Goal: Task Accomplishment & Management: Manage account settings

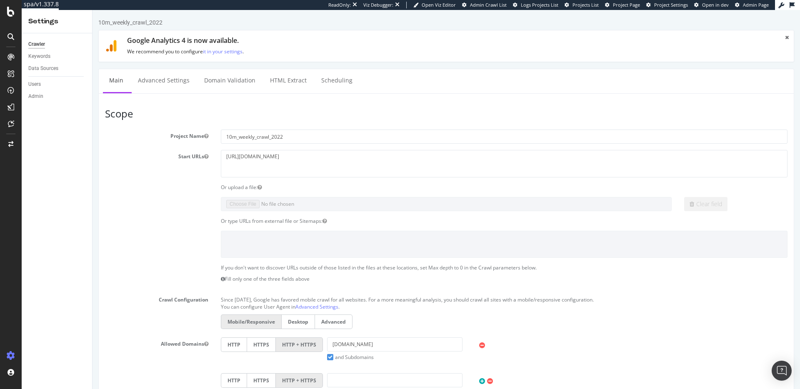
click at [151, 120] on article "Scope Project Name 10m_weekly_crawl_2022 Start URLs https://www.realtor.com/ Or…" at bounding box center [446, 290] width 683 height 364
click at [160, 115] on h3 "Scope" at bounding box center [446, 113] width 683 height 11
click at [43, 126] on div "SpeedWorkers" at bounding box center [49, 127] width 37 height 8
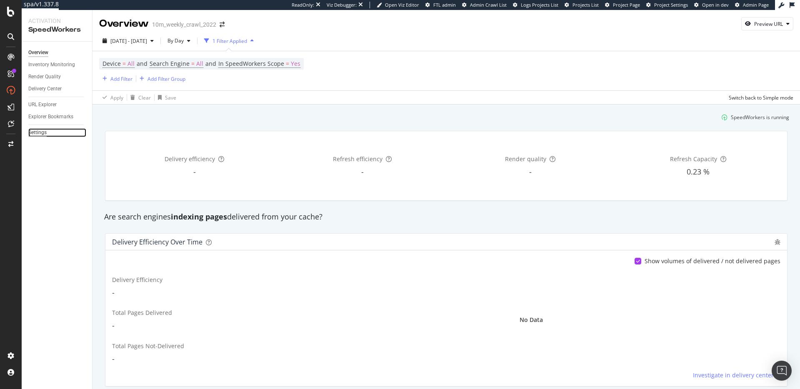
click at [38, 133] on div "Settings" at bounding box center [37, 132] width 18 height 9
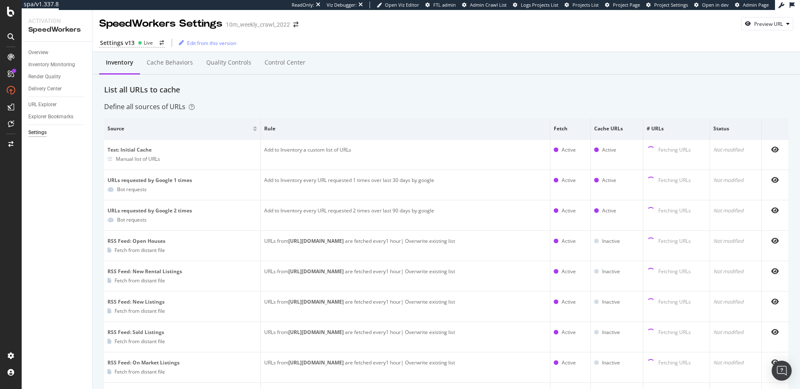
click at [298, 85] on div "List all URLs to cache" at bounding box center [446, 90] width 684 height 11
click at [350, 82] on div "Inventory Cache behaviors Quality Controls Control Center" at bounding box center [446, 71] width 684 height 27
click at [320, 93] on div "List all URLs to cache" at bounding box center [446, 90] width 684 height 11
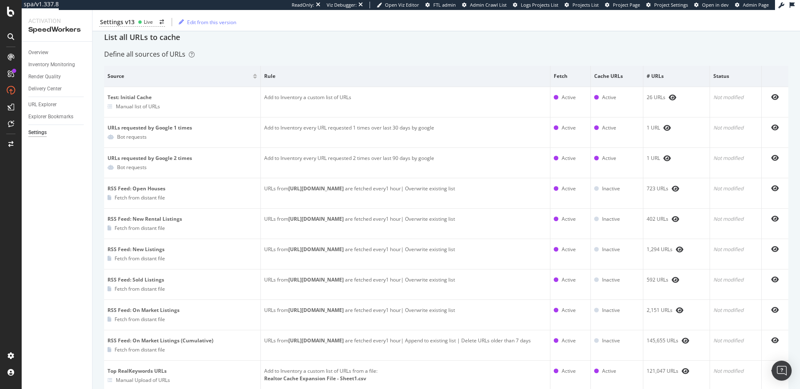
scroll to position [51, 0]
click at [333, 58] on div "Define all sources of URLs" at bounding box center [446, 56] width 684 height 10
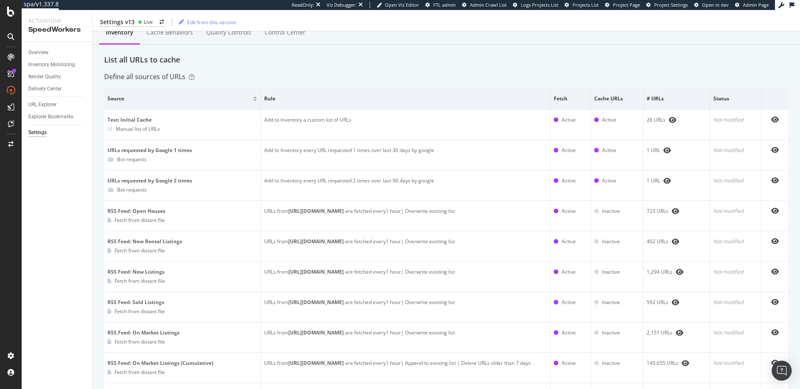
scroll to position [0, 0]
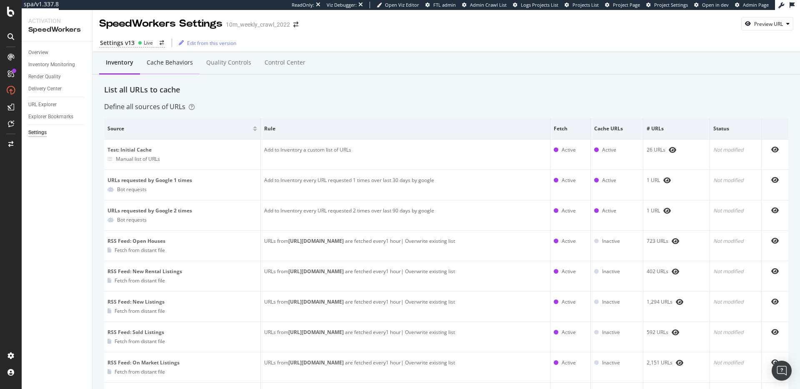
click at [173, 64] on div "Cache behaviors" at bounding box center [170, 62] width 46 height 8
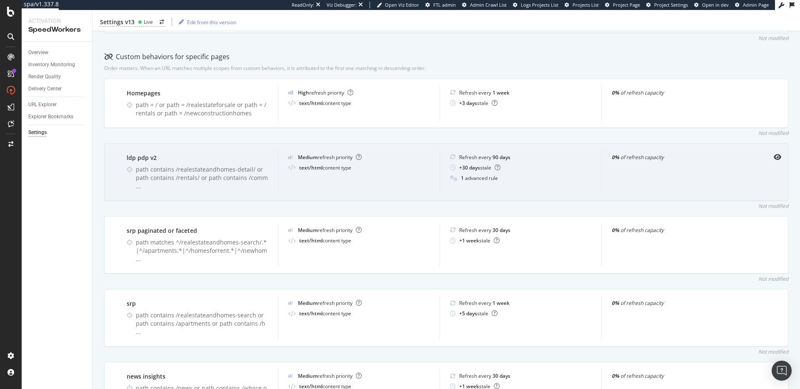
scroll to position [284, 0]
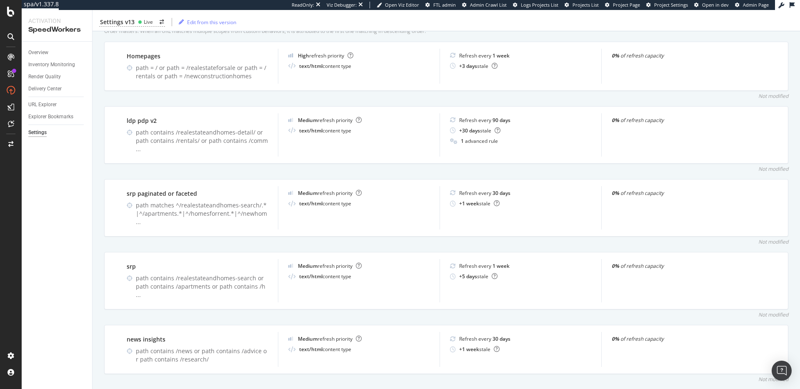
click at [339, 170] on div "Inventory Cache behaviors Quality Controls Control Center Percentage of Refresh…" at bounding box center [447, 327] width 708 height 1118
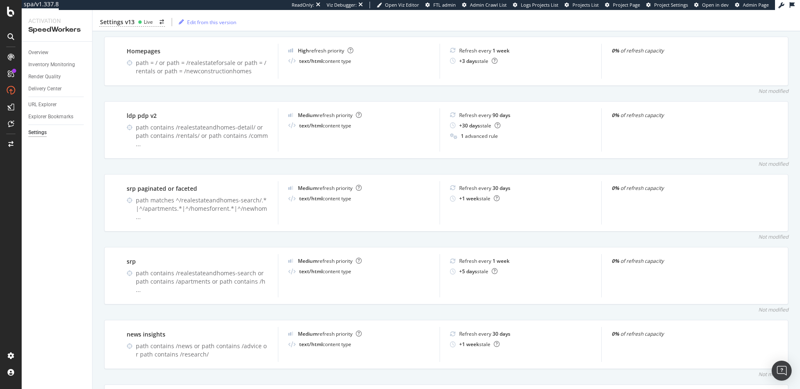
scroll to position [291, 0]
click at [46, 105] on div "URL Explorer" at bounding box center [42, 104] width 28 height 9
click at [316, 87] on div "Not modified" at bounding box center [446, 89] width 684 height 7
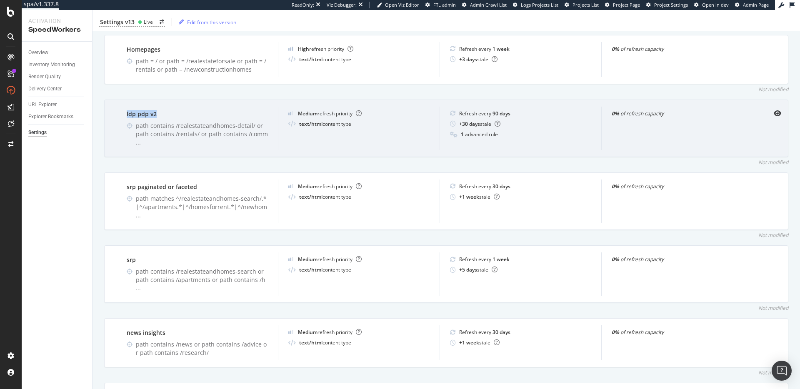
drag, startPoint x: 128, startPoint y: 114, endPoint x: 163, endPoint y: 116, distance: 34.7
click at [161, 116] on div "ldp pdp v2 path contains /realestateandhomes-detail/ or path contains /rentals/…" at bounding box center [197, 128] width 161 height 43
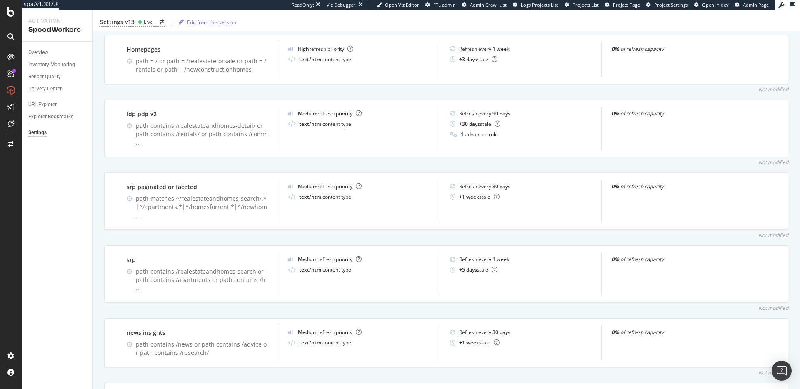
click at [90, 238] on div "Overview Inventory Monitoring Render Quality Delivery Center URL Explorer Explo…" at bounding box center [57, 216] width 70 height 348
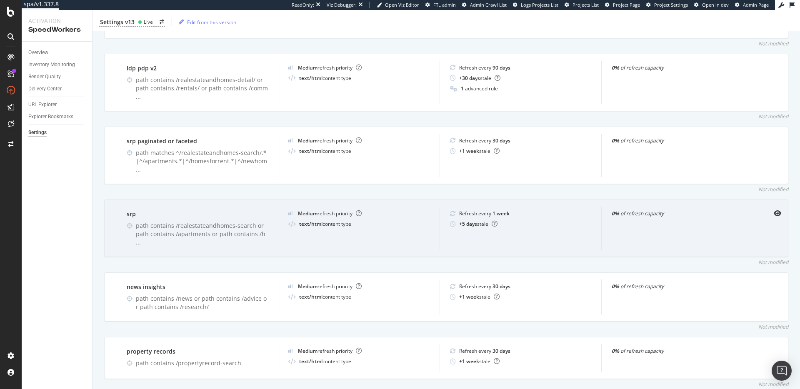
scroll to position [342, 0]
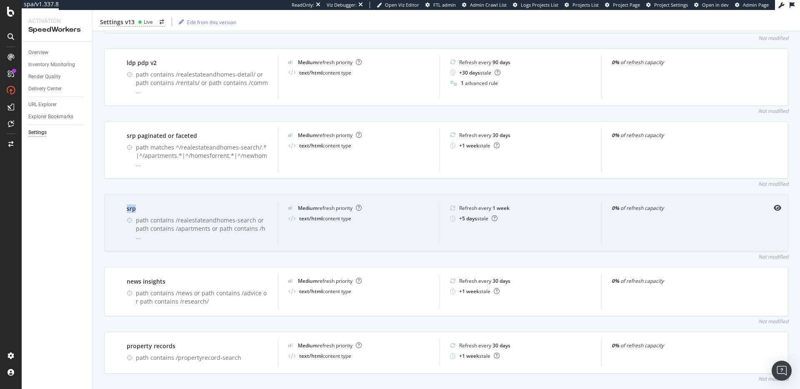
drag, startPoint x: 125, startPoint y: 195, endPoint x: 142, endPoint y: 197, distance: 17.2
click at [142, 201] on div "srp path contains /realestateandhomes-search or path contains /apartments or pa…" at bounding box center [197, 222] width 161 height 43
click at [175, 202] on div "srp path contains /realestateandhomes-search or path contains /apartments or pa…" at bounding box center [197, 222] width 161 height 43
drag, startPoint x: 134, startPoint y: 206, endPoint x: 259, endPoint y: 219, distance: 125.3
click at [259, 219] on div "srp path contains /realestateandhomes-search or path contains /apartments or pa…" at bounding box center [197, 222] width 161 height 43
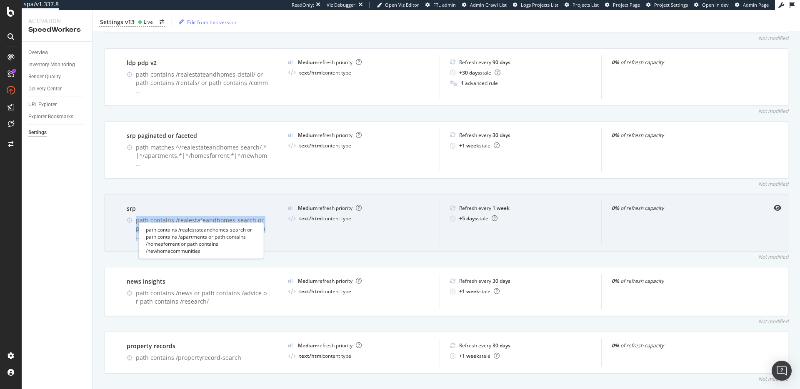
click at [247, 216] on div "path contains /realestateandhomes-search or path contains /apartments or path c…" at bounding box center [202, 228] width 132 height 25
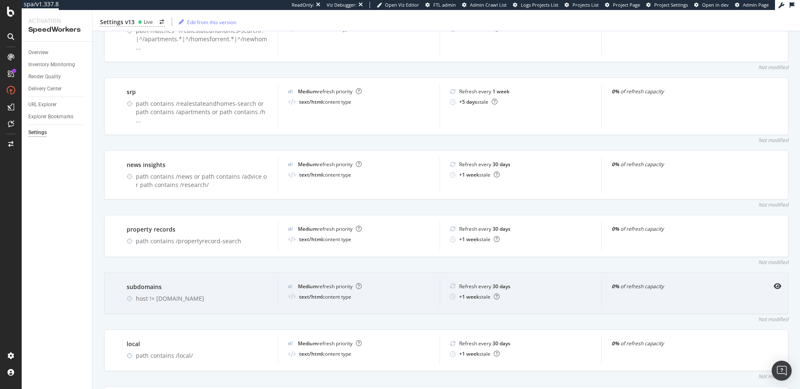
scroll to position [488, 0]
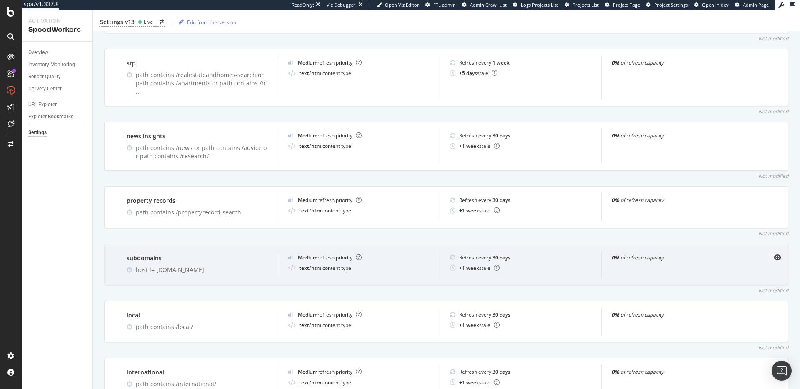
drag, startPoint x: 174, startPoint y: 253, endPoint x: 210, endPoint y: 255, distance: 36.3
click at [204, 254] on div "subdomains host != www.realtor.com" at bounding box center [197, 265] width 161 height 28
click at [213, 266] on div "host != www.realtor.com" at bounding box center [202, 270] width 132 height 8
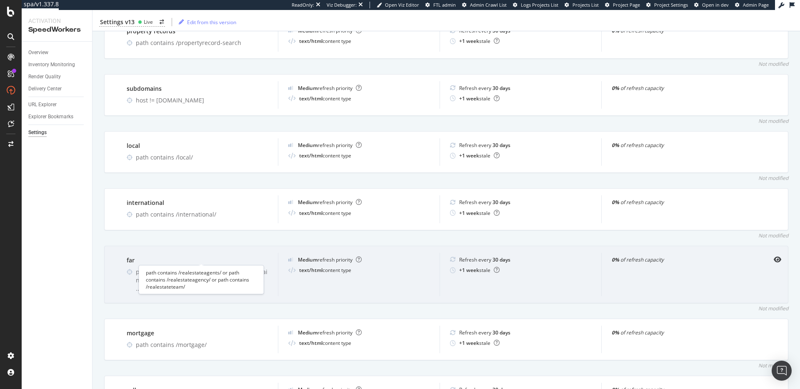
scroll to position [674, 0]
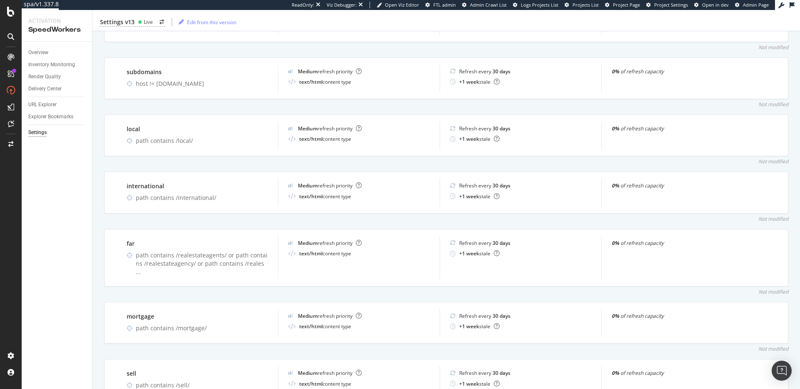
click at [159, 288] on div "Not modified" at bounding box center [446, 291] width 684 height 7
click at [163, 288] on div "Not modified" at bounding box center [446, 291] width 684 height 7
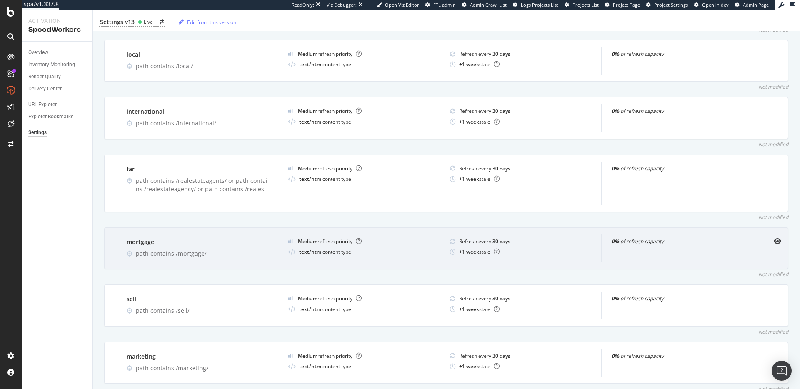
scroll to position [751, 0]
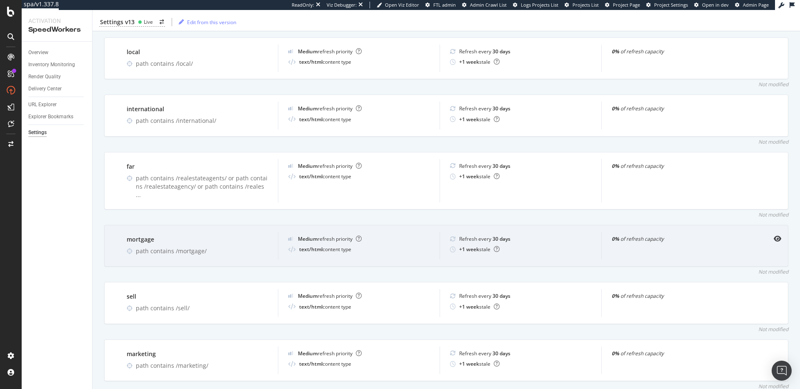
drag, startPoint x: 123, startPoint y: 209, endPoint x: 160, endPoint y: 213, distance: 37.7
click at [163, 232] on div "mortgage path contains /mortgage/" at bounding box center [197, 246] width 161 height 28
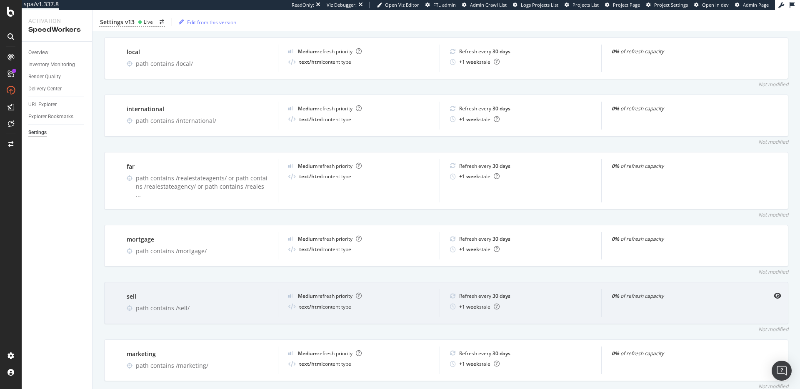
click at [188, 282] on div "sell path contains /sell/ Medium refresh priority text/html content type Refres…" at bounding box center [446, 303] width 684 height 42
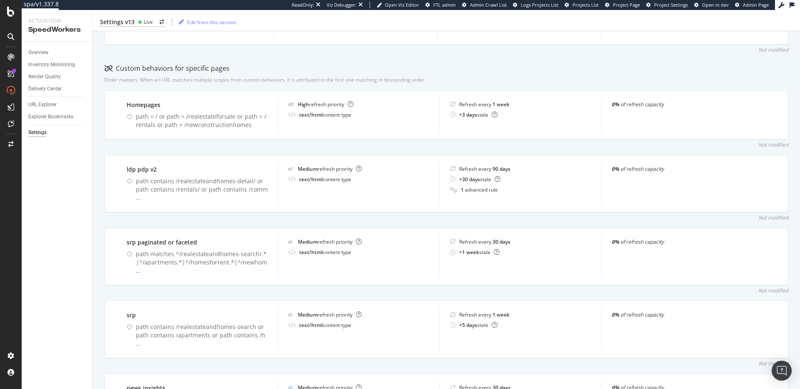
scroll to position [230, 0]
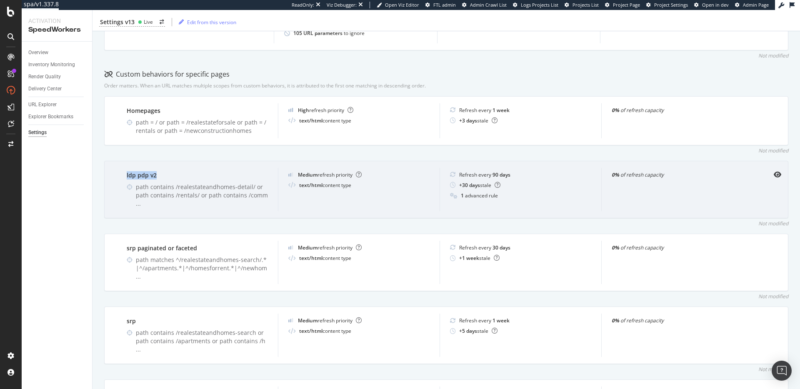
drag, startPoint x: 127, startPoint y: 177, endPoint x: 161, endPoint y: 178, distance: 33.8
click at [161, 178] on div "ldp pdp v2" at bounding box center [197, 175] width 141 height 8
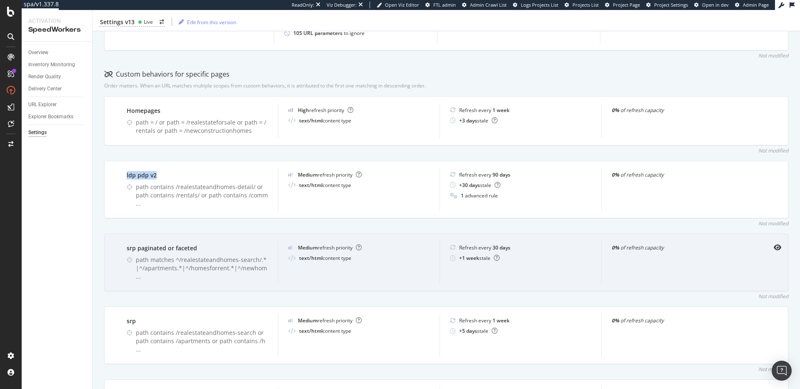
scroll to position [247, 0]
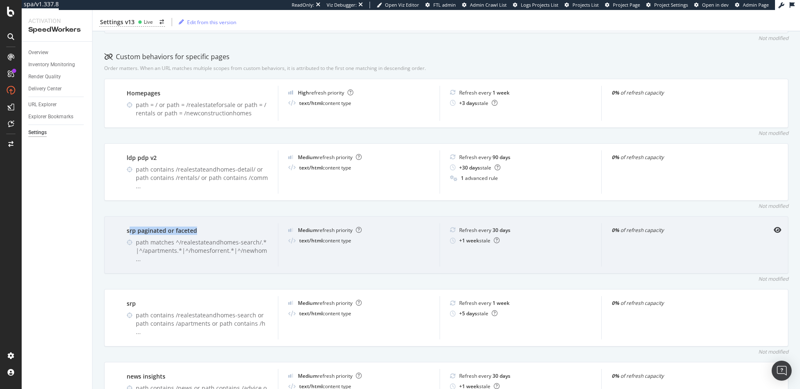
drag, startPoint x: 131, startPoint y: 225, endPoint x: 237, endPoint y: 227, distance: 106.3
click at [237, 227] on div "srp paginated or faceted" at bounding box center [197, 231] width 141 height 8
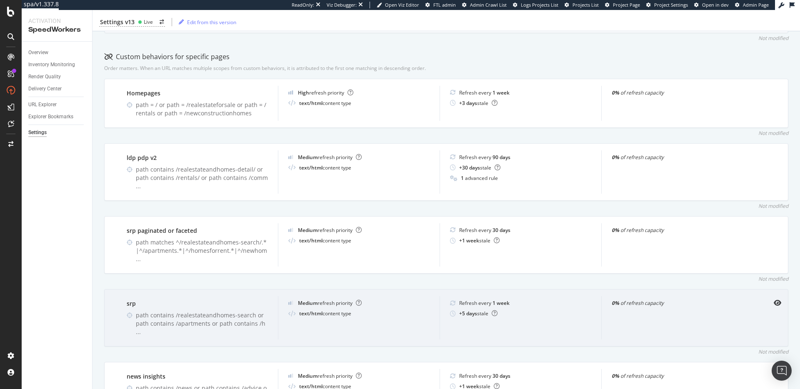
click at [122, 296] on div "srp path contains /realestateandhomes-search or path contains /apartments or pa…" at bounding box center [197, 317] width 161 height 43
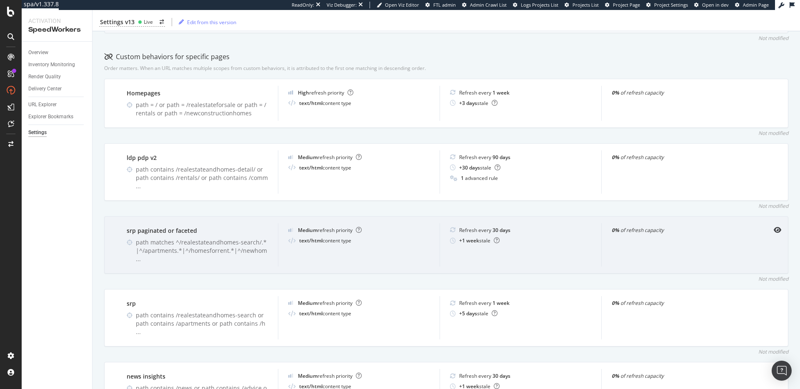
drag, startPoint x: 126, startPoint y: 290, endPoint x: 128, endPoint y: 258, distance: 32.6
click at [127, 300] on div "srp" at bounding box center [197, 304] width 141 height 8
click at [140, 227] on div "srp paginated or faceted" at bounding box center [197, 231] width 141 height 8
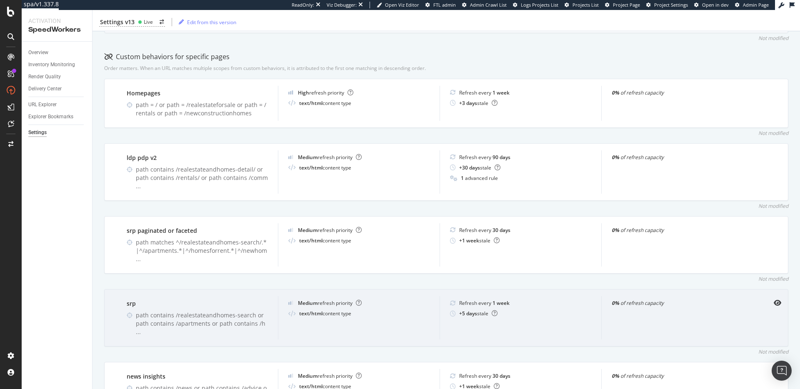
click at [131, 300] on div "srp" at bounding box center [197, 304] width 141 height 8
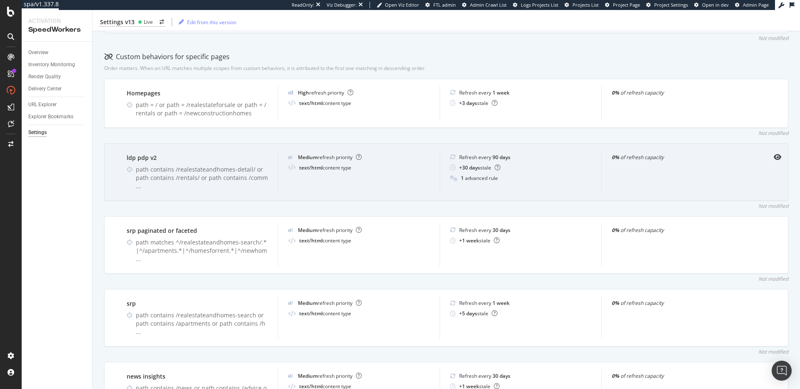
click at [145, 158] on div "ldp pdp v2" at bounding box center [197, 158] width 141 height 8
drag, startPoint x: 126, startPoint y: 158, endPoint x: 160, endPoint y: 158, distance: 33.8
click at [158, 159] on div "ldp pdp v2" at bounding box center [197, 158] width 141 height 8
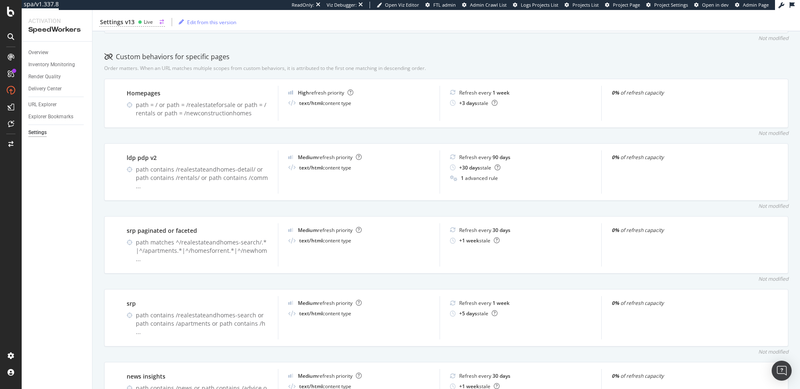
click at [151, 20] on div "Live" at bounding box center [148, 21] width 9 height 7
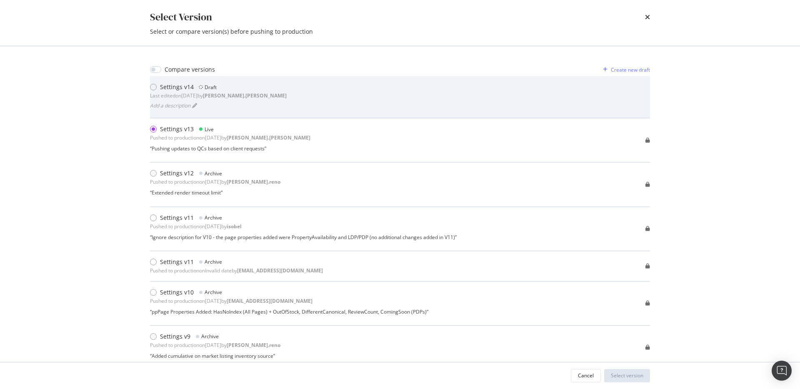
click at [286, 105] on div "Settings v14 Draft Last edited on 2025 Aug 29th by robert.salerno Add a descrip…" at bounding box center [400, 97] width 500 height 28
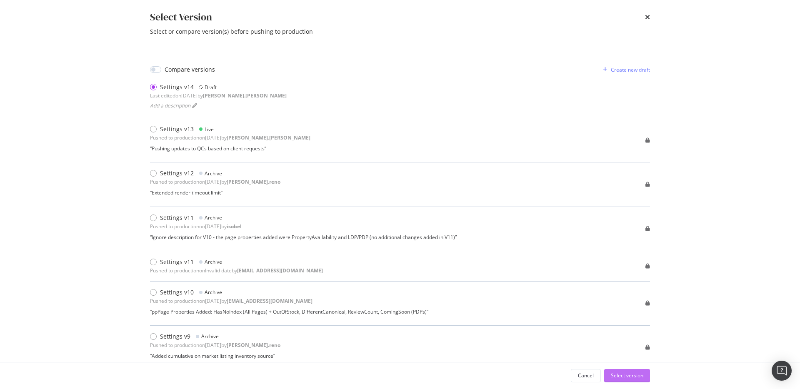
click at [642, 374] on div "Select version" at bounding box center [627, 375] width 33 height 7
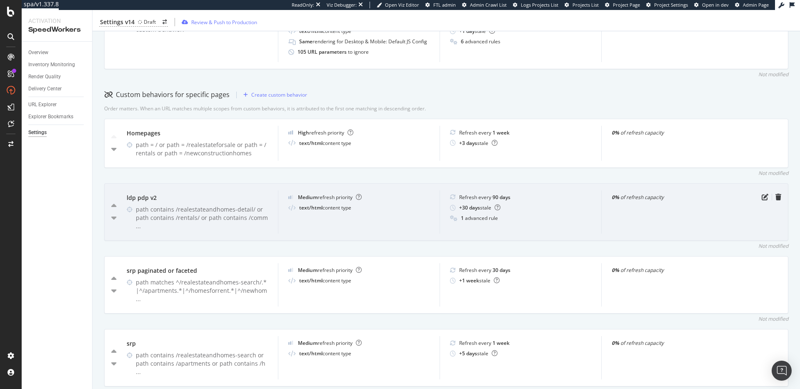
scroll to position [212, 0]
click at [762, 199] on icon "pen-to-square" at bounding box center [765, 196] width 7 height 7
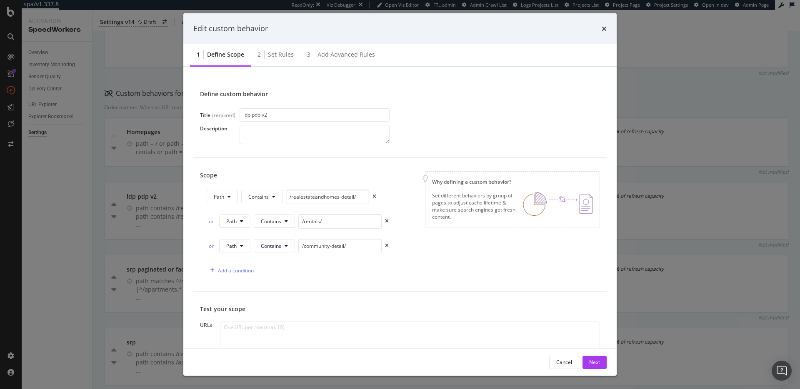
click at [483, 264] on div "Scope Path Contains /realestateandhomes-detail/ or Path Contains /rentals/ or P…" at bounding box center [400, 224] width 400 height 107
drag, startPoint x: 291, startPoint y: 197, endPoint x: 390, endPoint y: 197, distance: 99.6
click at [380, 196] on div "Path Contains /realestateandhomes-detail/" at bounding box center [298, 199] width 182 height 18
click at [502, 260] on div "Scope Path Contains /realestateandhomes-detail/ or Path Contains /rentals/ or P…" at bounding box center [400, 224] width 400 height 107
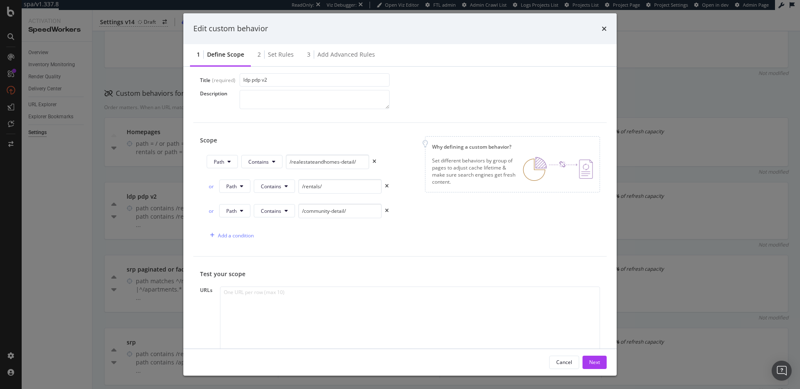
scroll to position [35, 0]
click at [281, 49] on div "2 Set rules" at bounding box center [276, 55] width 50 height 23
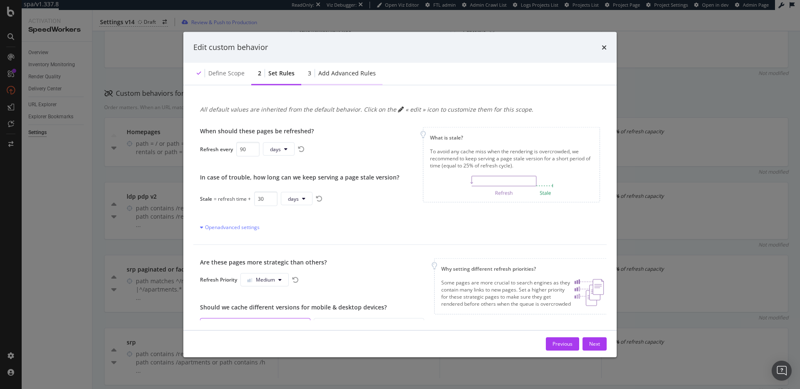
click at [336, 70] on div "Add advanced rules" at bounding box center [347, 73] width 58 height 8
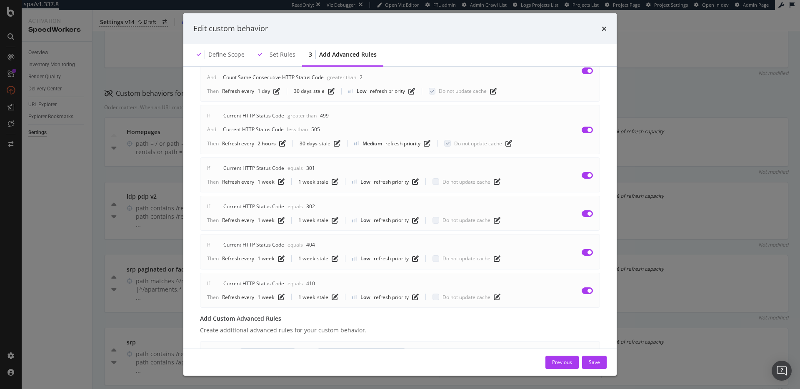
scroll to position [185, 0]
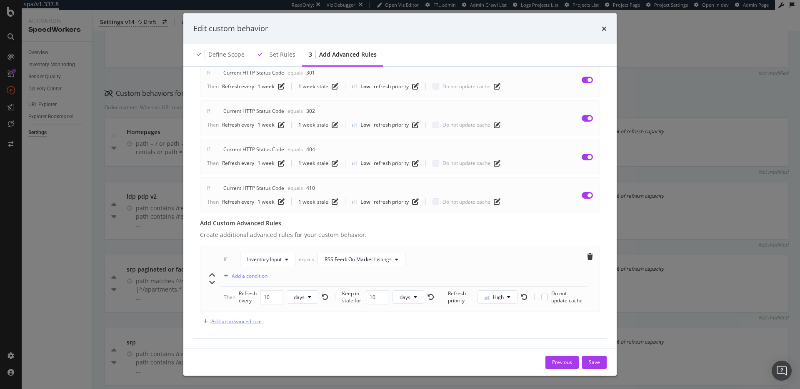
click at [238, 323] on div "Add an advanced rule" at bounding box center [236, 321] width 50 height 7
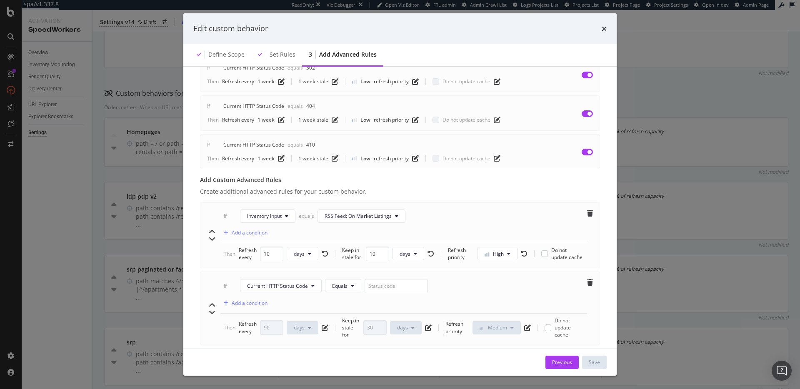
scroll to position [269, 0]
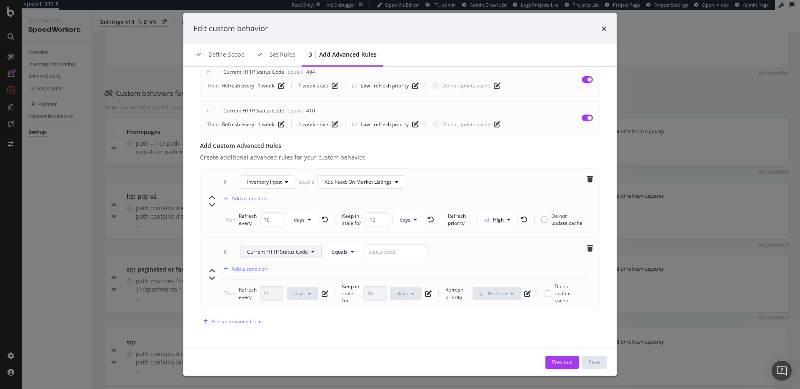
click at [306, 248] on span "Current HTTP Status Code" at bounding box center [277, 251] width 61 height 7
click at [596, 266] on div "Advanced rules allow you to manage exceptions based on 3 possible criteria: HTT…" at bounding box center [399, 80] width 413 height 518
click at [587, 245] on icon "trash" at bounding box center [590, 248] width 6 height 7
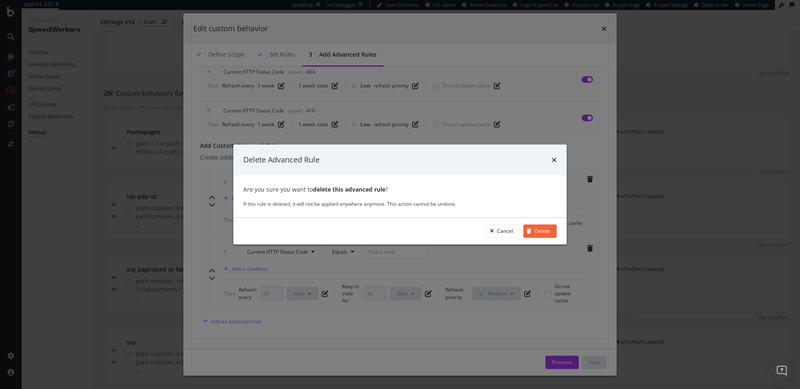
click at [557, 157] on div "Delete Advanced Rule" at bounding box center [399, 160] width 333 height 31
drag, startPoint x: 553, startPoint y: 158, endPoint x: 562, endPoint y: 120, distance: 39.9
click at [553, 158] on icon "times" at bounding box center [554, 160] width 5 height 7
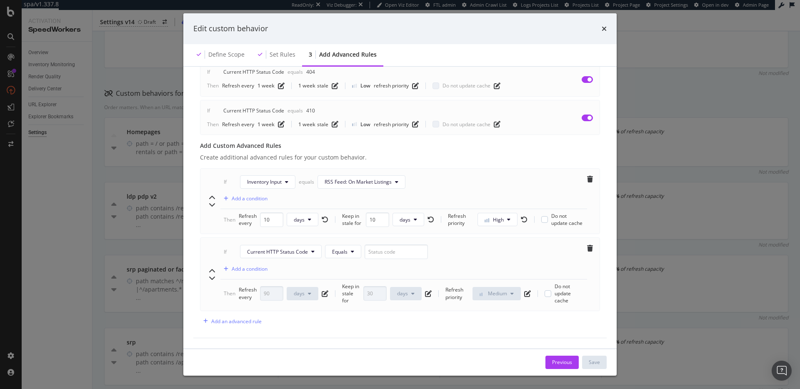
click at [602, 25] on div "times" at bounding box center [604, 28] width 5 height 11
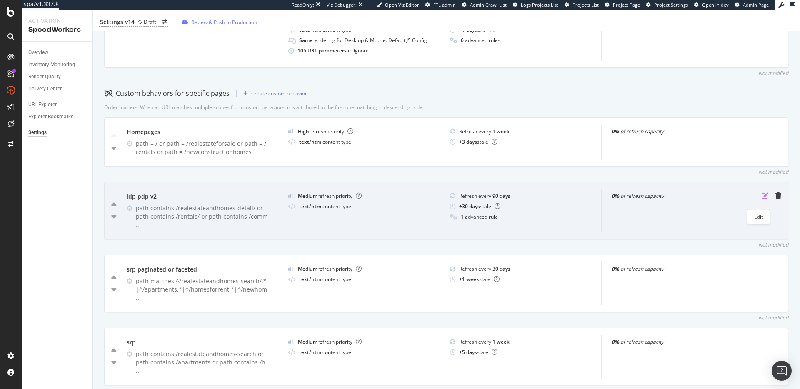
click at [762, 199] on icon "pen-to-square" at bounding box center [765, 196] width 7 height 7
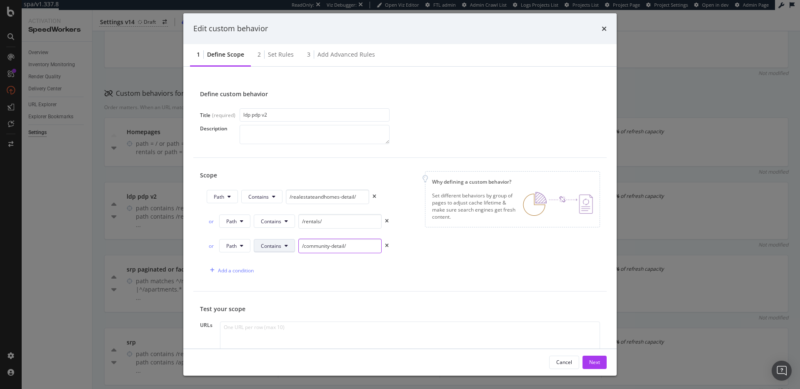
drag, startPoint x: 353, startPoint y: 246, endPoint x: 279, endPoint y: 247, distance: 74.2
click at [271, 245] on div "or Path Contains /community-detail/" at bounding box center [298, 246] width 182 height 15
click at [438, 254] on div "Scope Path Contains /realestateandhomes-detail/ or Path Contains /rentals/ or P…" at bounding box center [400, 224] width 400 height 107
click at [366, 248] on input "/community-detail/" at bounding box center [339, 246] width 83 height 15
click at [455, 259] on div "Scope Path Contains /realestateandhomes-detail/ or Path Contains /rentals/ or P…" at bounding box center [400, 224] width 400 height 107
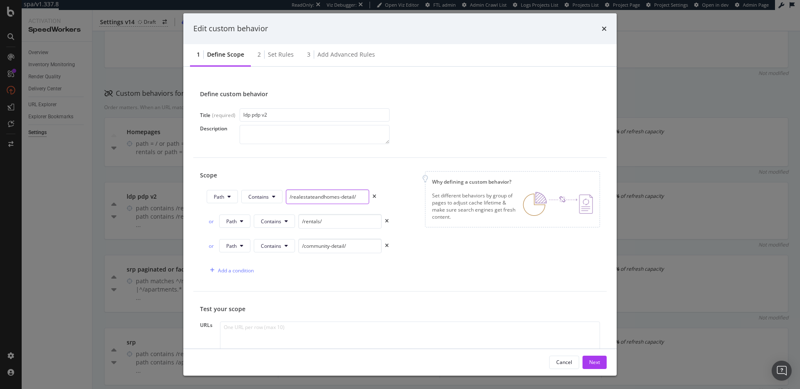
click at [348, 195] on input "/realestateandhomes-detail/" at bounding box center [327, 197] width 83 height 15
drag, startPoint x: 359, startPoint y: 198, endPoint x: 288, endPoint y: 194, distance: 71.0
click at [288, 194] on input "/realestateandhomes-detail/" at bounding box center [327, 197] width 83 height 15
click at [606, 27] on icon "times" at bounding box center [604, 28] width 5 height 7
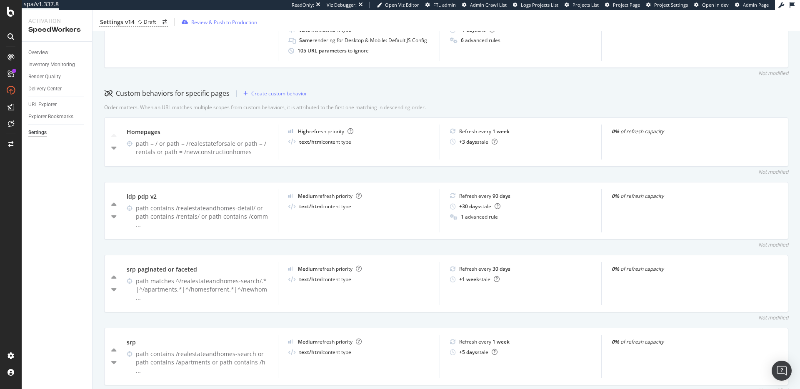
click at [49, 106] on div "URL Explorer" at bounding box center [42, 104] width 28 height 9
click at [514, 175] on div "Not modified" at bounding box center [446, 171] width 684 height 7
click at [494, 175] on div "Not modified" at bounding box center [446, 171] width 684 height 7
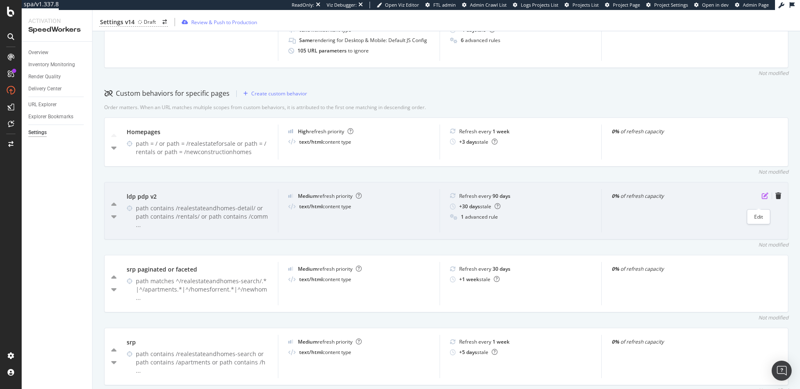
click at [762, 199] on icon "pen-to-square" at bounding box center [765, 196] width 7 height 7
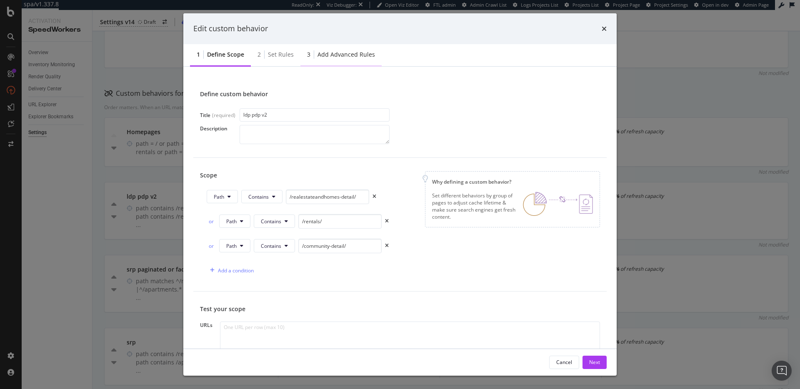
click at [325, 56] on div "Add advanced rules" at bounding box center [347, 54] width 58 height 8
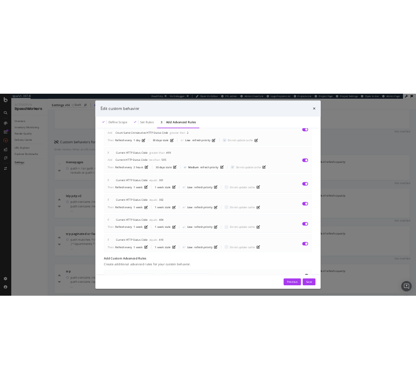
scroll to position [185, 0]
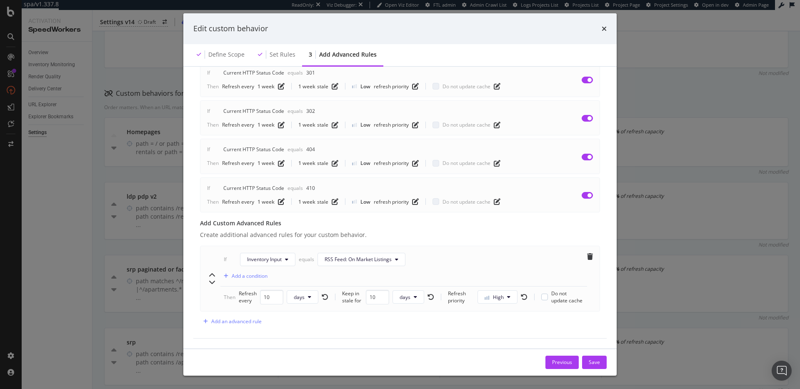
click at [354, 336] on div "Advanced rules allow you to manage exceptions based on 3 possible criteria: HTT…" at bounding box center [399, 119] width 413 height 440
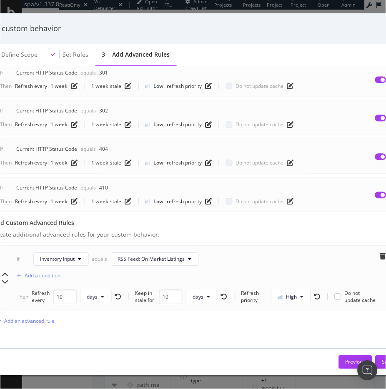
scroll to position [291, 0]
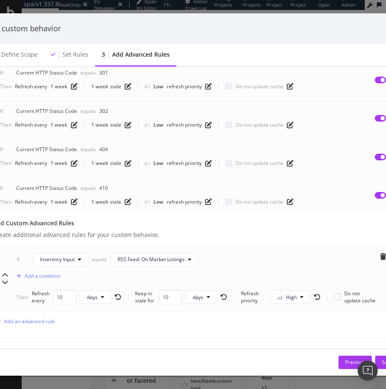
click at [267, 360] on div "Previous Save" at bounding box center [192, 362] width 413 height 13
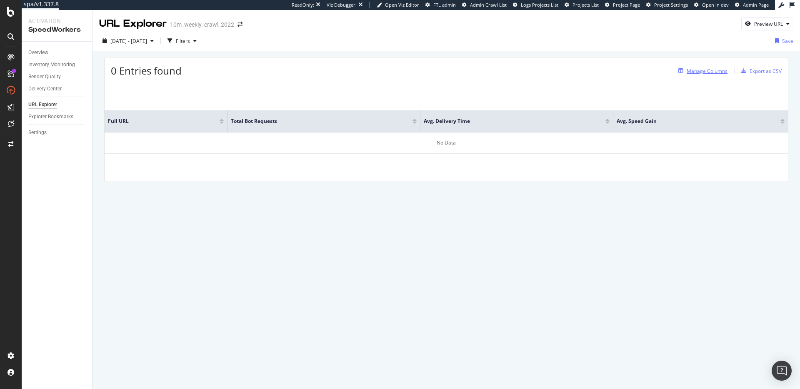
click at [696, 72] on div "Manage Columns" at bounding box center [707, 71] width 41 height 7
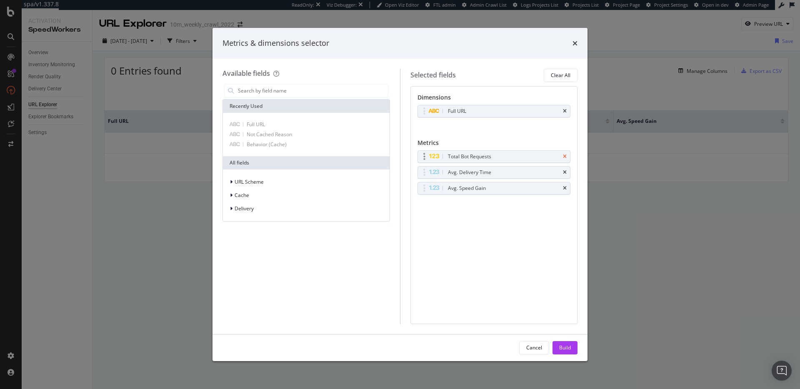
click at [563, 156] on icon "times" at bounding box center [565, 156] width 4 height 5
click at [565, 155] on icon "times" at bounding box center [565, 156] width 4 height 5
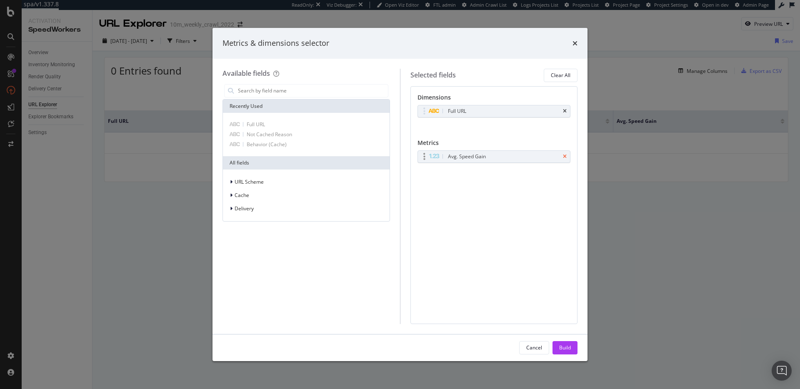
click at [565, 155] on icon "times" at bounding box center [565, 156] width 4 height 5
click at [561, 343] on div "Build" at bounding box center [565, 348] width 12 height 13
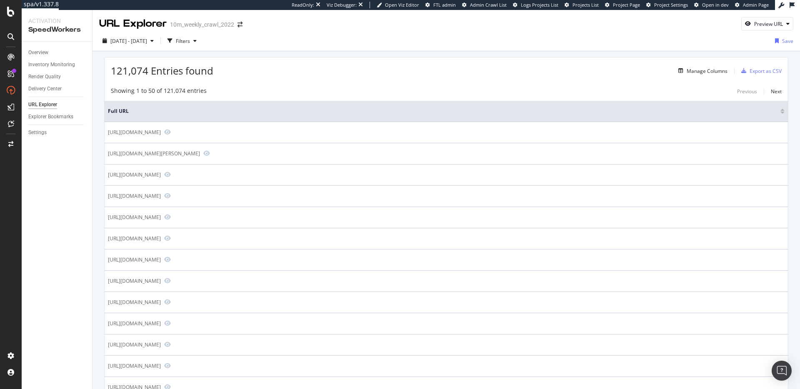
click at [273, 75] on div "121,074 Entries found Manage Columns Export as CSV" at bounding box center [447, 68] width 684 height 20
click at [197, 71] on span "121,074 Entries found" at bounding box center [162, 71] width 103 height 14
click at [264, 67] on div "121,074 Entries found Manage Columns Export as CSV" at bounding box center [447, 68] width 684 height 20
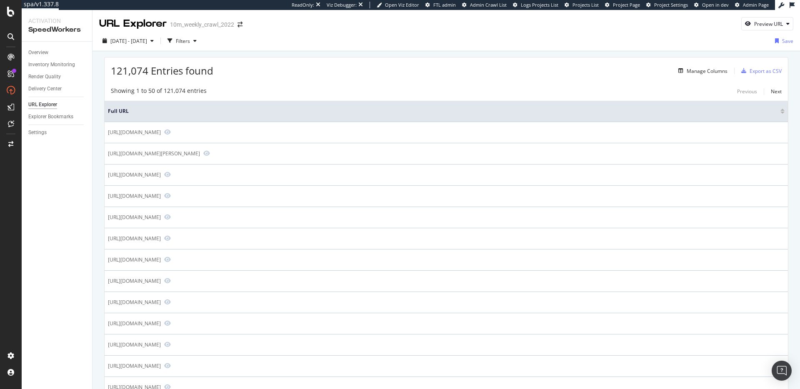
click at [286, 67] on div "121,074 Entries found Manage Columns Export as CSV" at bounding box center [447, 68] width 684 height 20
click at [273, 69] on div "121,074 Entries found Manage Columns Export as CSV" at bounding box center [447, 68] width 684 height 20
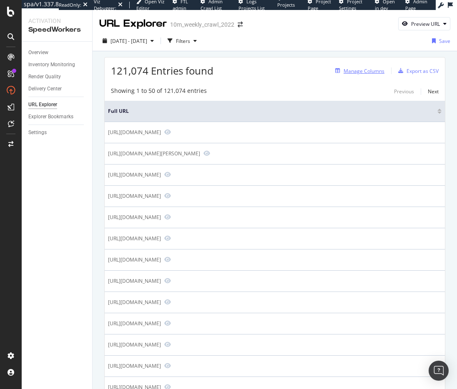
click at [368, 72] on div "Manage Columns" at bounding box center [363, 71] width 41 height 7
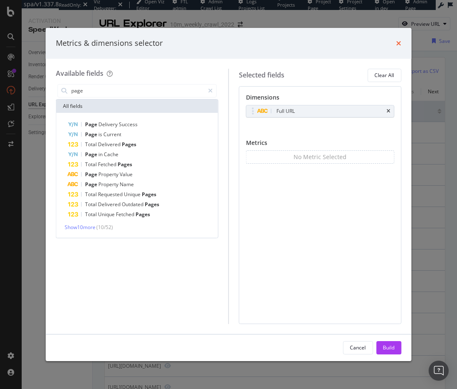
type input "page"
click at [398, 42] on icon "times" at bounding box center [398, 43] width 5 height 7
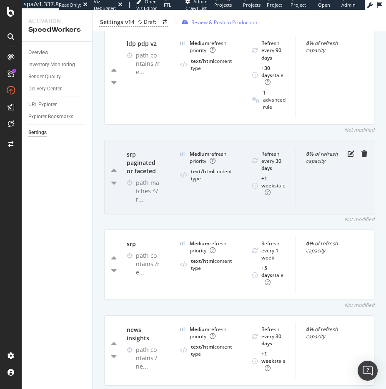
scroll to position [466, 0]
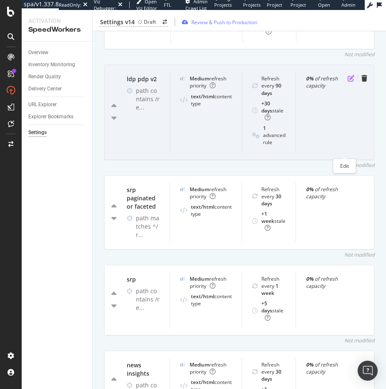
click at [348, 82] on icon "pen-to-square" at bounding box center [351, 78] width 7 height 7
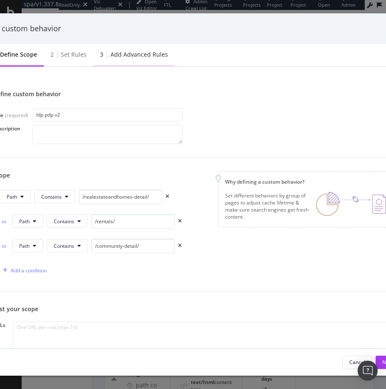
click at [131, 50] on div "Add advanced rules" at bounding box center [139, 54] width 58 height 8
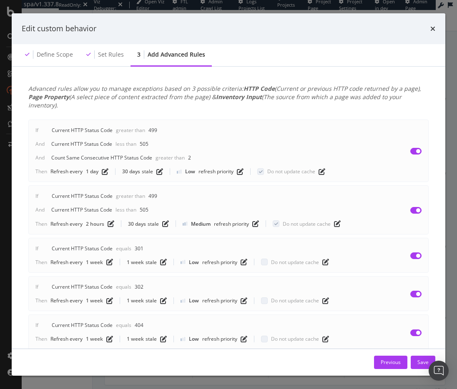
scroll to position [0, 0]
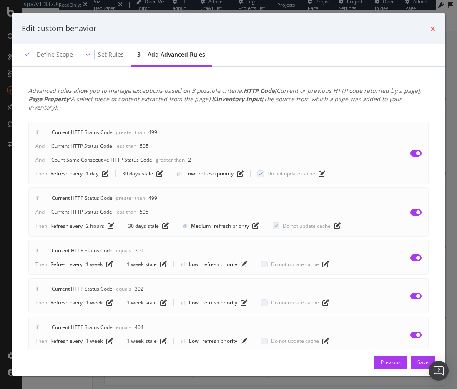
click at [386, 28] on div "Edit custom behavior" at bounding box center [228, 28] width 433 height 31
click at [386, 30] on icon "times" at bounding box center [432, 28] width 5 height 7
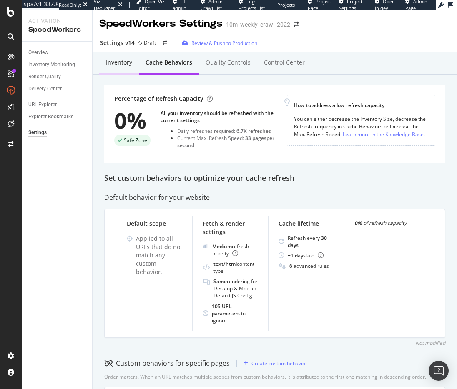
click at [113, 63] on div "Inventory" at bounding box center [119, 62] width 26 height 8
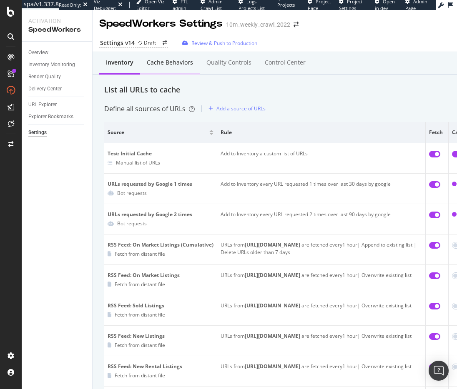
click at [174, 65] on div "Cache behaviors" at bounding box center [170, 62] width 46 height 8
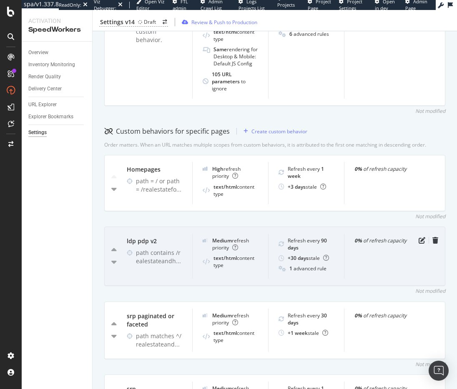
scroll to position [250, 0]
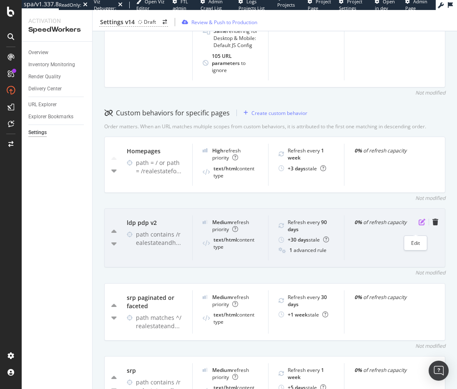
click at [386, 225] on icon "pen-to-square" at bounding box center [421, 222] width 7 height 7
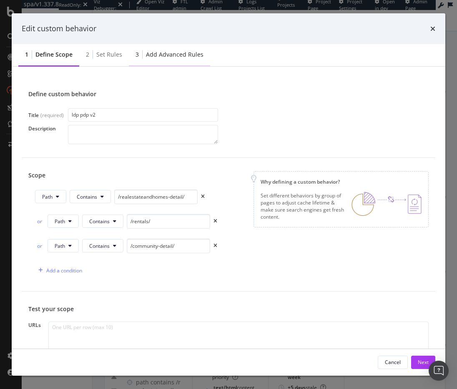
click at [160, 54] on div "Add advanced rules" at bounding box center [175, 54] width 58 height 8
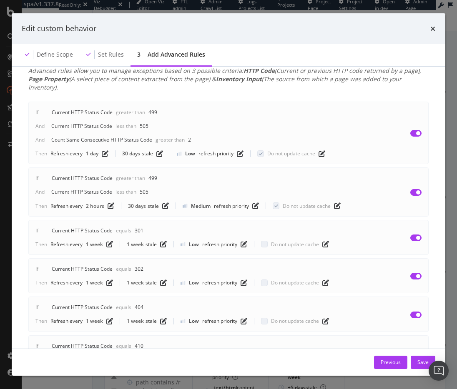
scroll to position [11, 0]
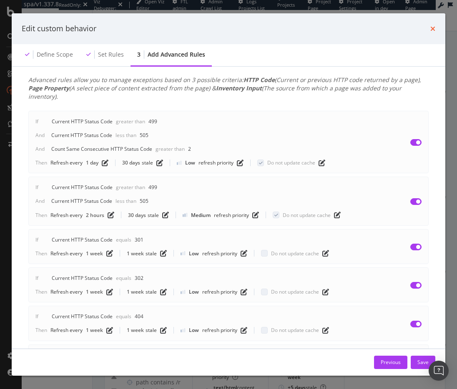
click at [386, 28] on icon "times" at bounding box center [432, 28] width 5 height 7
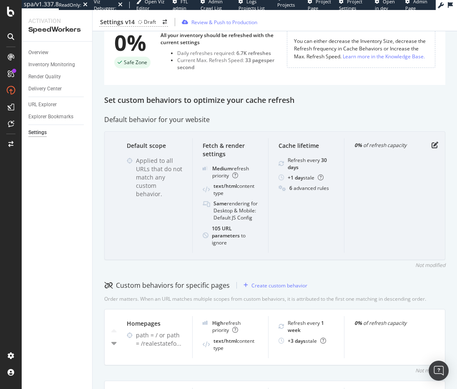
scroll to position [0, 0]
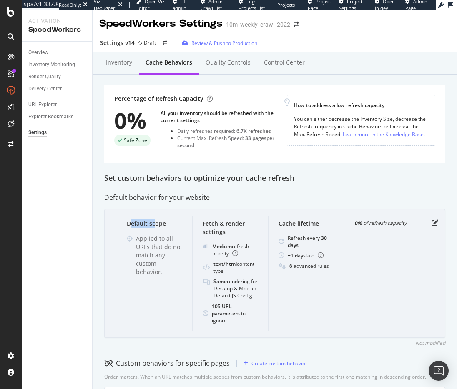
drag, startPoint x: 131, startPoint y: 221, endPoint x: 160, endPoint y: 223, distance: 28.4
click at [159, 223] on div "Default scope" at bounding box center [154, 224] width 55 height 8
click at [145, 225] on div "Default scope" at bounding box center [154, 224] width 55 height 8
click at [144, 225] on div "Default scope" at bounding box center [154, 224] width 55 height 8
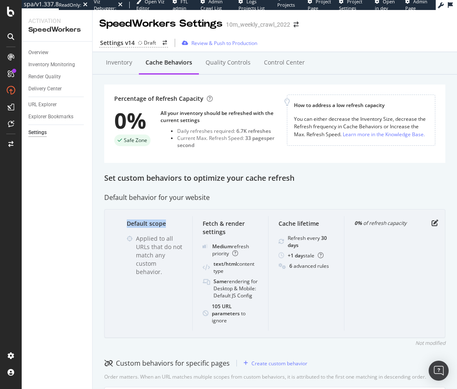
drag, startPoint x: 139, startPoint y: 225, endPoint x: 164, endPoint y: 227, distance: 25.1
click at [164, 227] on div "Default scope" at bounding box center [154, 224] width 55 height 8
click at [140, 223] on div "Default scope" at bounding box center [154, 224] width 55 height 8
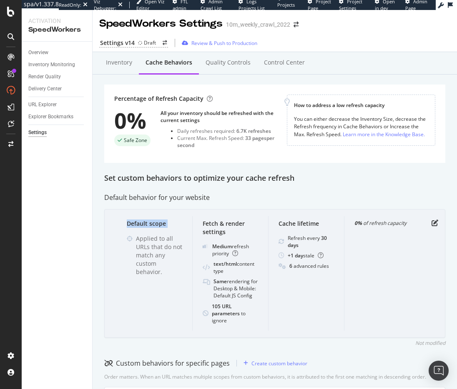
click at [140, 223] on div "Default scope" at bounding box center [154, 224] width 55 height 8
click at [386, 223] on icon "pen-to-square" at bounding box center [434, 223] width 7 height 7
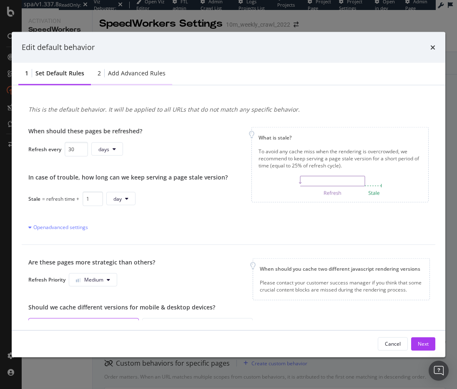
click at [149, 79] on div "2 Add advanced rules" at bounding box center [131, 73] width 81 height 23
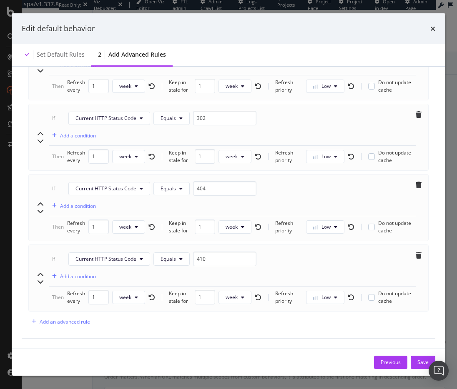
scroll to position [315, 0]
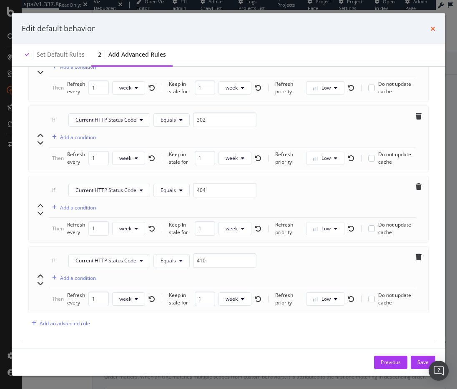
click at [386, 29] on icon "times" at bounding box center [432, 28] width 5 height 7
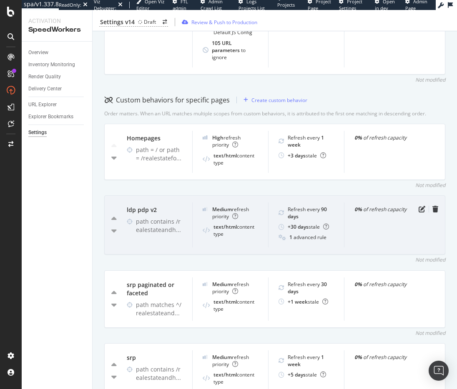
scroll to position [307, 0]
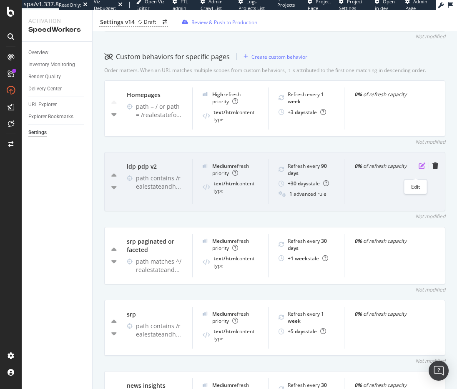
click at [386, 169] on icon "pen-to-square" at bounding box center [421, 166] width 7 height 7
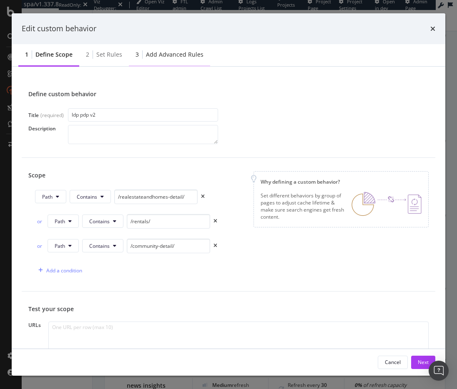
click at [171, 54] on div "Add advanced rules" at bounding box center [175, 54] width 58 height 8
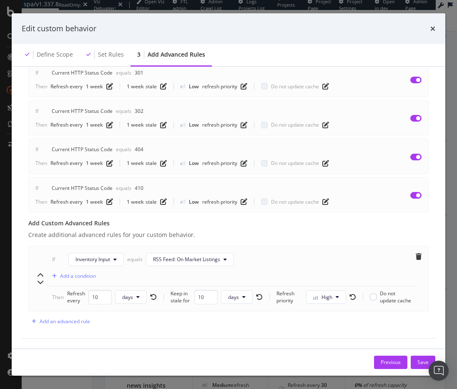
scroll to position [185, 0]
click at [72, 325] on div "Add an advanced rule" at bounding box center [65, 321] width 50 height 7
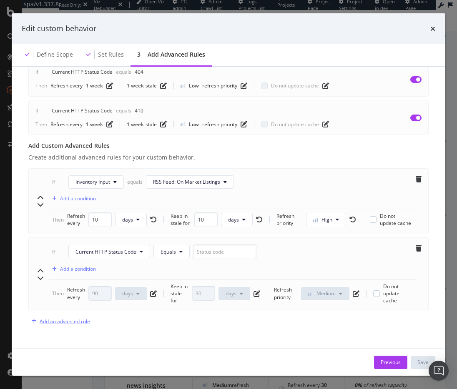
scroll to position [269, 0]
click at [136, 248] on span "Current HTTP Status Code" at bounding box center [105, 251] width 61 height 7
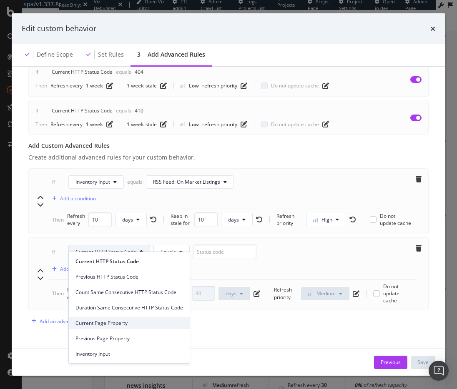
click at [138, 321] on span "Current Page Property" at bounding box center [129, 324] width 108 height 8
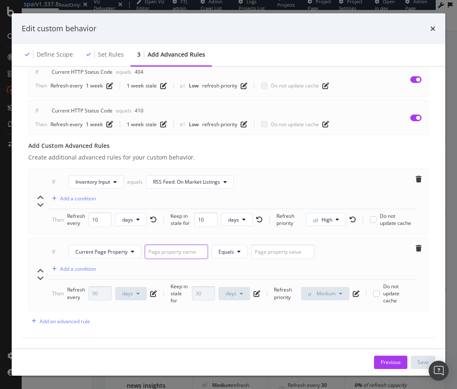
click at [169, 245] on input "modal" at bounding box center [176, 252] width 63 height 15
type input "PropertyAvailability"
click at [187, 245] on input "PropertyAvailability" at bounding box center [176, 252] width 63 height 15
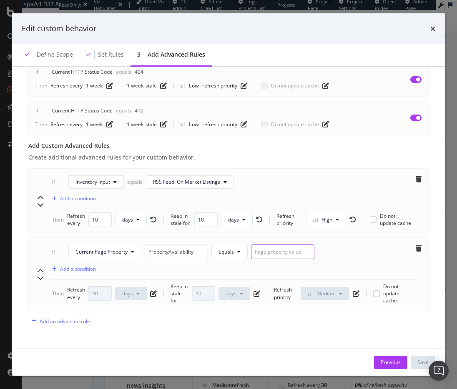
click at [293, 246] on input "modal" at bounding box center [282, 252] width 63 height 15
click at [235, 328] on div "Advanced rules allow you to manage exceptions based on 3 possible criteria: HTT…" at bounding box center [228, 80] width 413 height 518
click at [279, 245] on input "Off Market" at bounding box center [282, 252] width 63 height 15
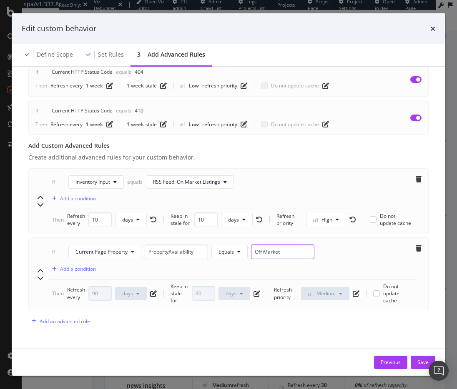
click at [291, 246] on input "Off Market" at bounding box center [282, 252] width 63 height 15
click at [292, 245] on input "Off Market" at bounding box center [282, 252] width 63 height 15
type input "For Sale"
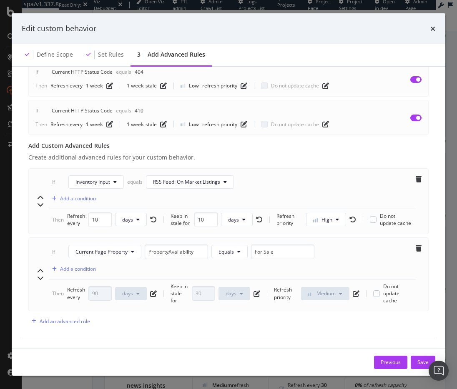
click at [152, 295] on div "Refresh every 90 days" at bounding box center [112, 293] width 90 height 15
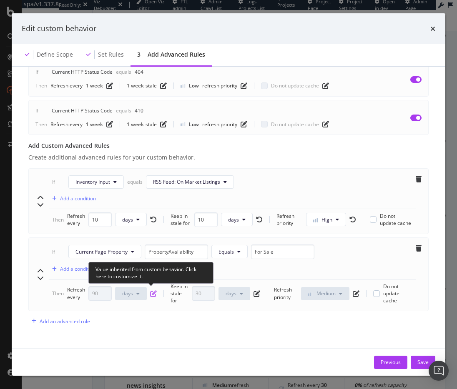
click at [153, 292] on icon "pen-to-square" at bounding box center [153, 294] width 7 height 7
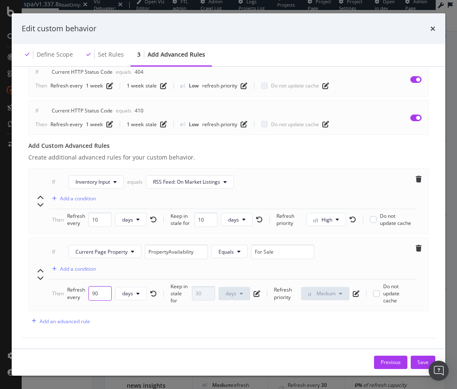
drag, startPoint x: 98, startPoint y: 290, endPoint x: 84, endPoint y: 290, distance: 13.3
click at [84, 290] on div "Refresh every 90 days" at bounding box center [112, 293] width 90 height 15
type input "1"
click at [179, 318] on div "Advanced rules allow you to manage exceptions based on 3 possible criteria: HTT…" at bounding box center [228, 80] width 413 height 518
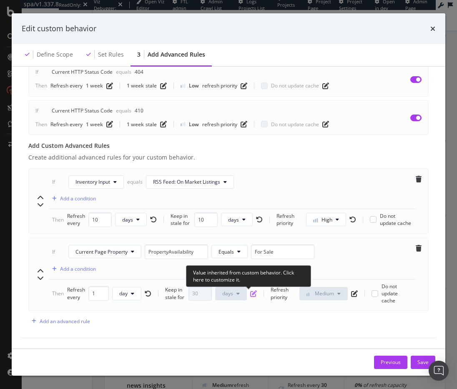
click at [252, 291] on icon "pen-to-square" at bounding box center [253, 294] width 7 height 7
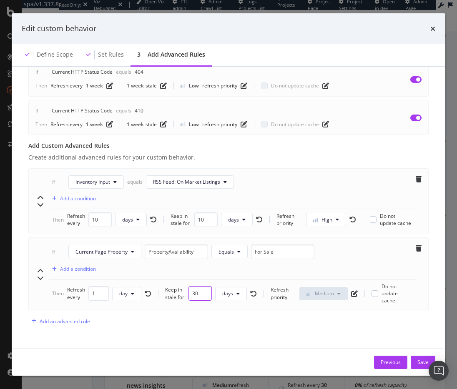
drag, startPoint x: 196, startPoint y: 296, endPoint x: 182, endPoint y: 296, distance: 14.2
click at [183, 296] on div "Keep in stale for 30 days" at bounding box center [211, 293] width 92 height 15
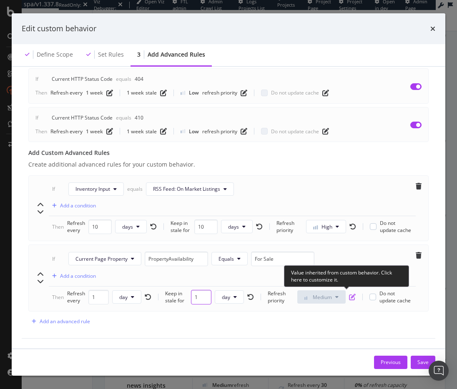
type input "1"
click at [349, 294] on icon "pen-to-square" at bounding box center [352, 297] width 7 height 7
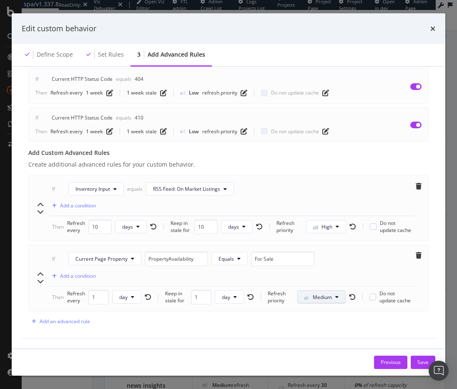
click at [336, 294] on button "Medium" at bounding box center [321, 297] width 48 height 13
click at [304, 344] on span "High" at bounding box center [310, 342] width 20 height 8
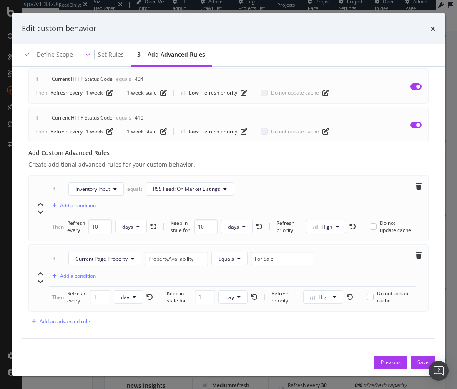
click at [333, 324] on div "Advanced rules allow you to manage exceptions based on 3 possible criteria: HTT…" at bounding box center [228, 83] width 413 height 511
click at [157, 333] on div "Advanced rules allow you to manage exceptions based on 3 possible criteria: HTT…" at bounding box center [228, 83] width 413 height 511
click at [76, 321] on div "Add an advanced rule" at bounding box center [65, 321] width 50 height 7
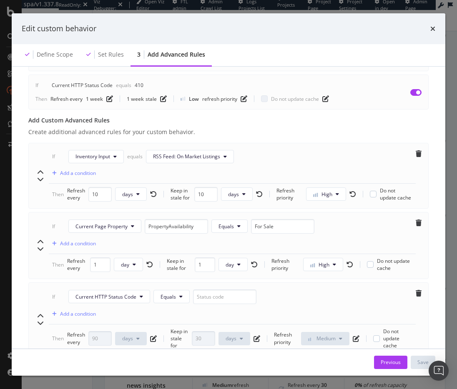
scroll to position [319, 0]
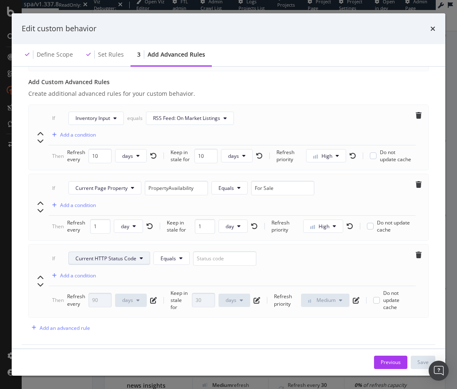
click at [124, 262] on span "Current HTTP Status Code" at bounding box center [105, 258] width 61 height 7
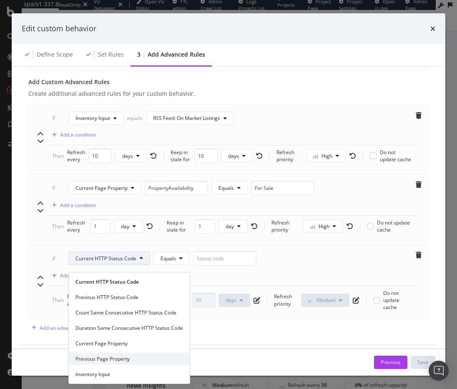
click at [120, 361] on span "Previous Page Property" at bounding box center [129, 360] width 108 height 8
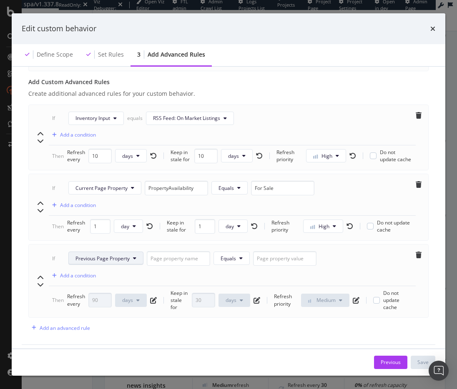
click at [129, 259] on button "Previous Page Property" at bounding box center [105, 258] width 75 height 13
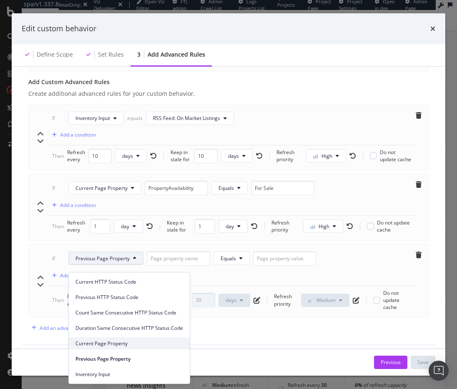
click at [122, 345] on span "Current Page Property" at bounding box center [129, 344] width 108 height 8
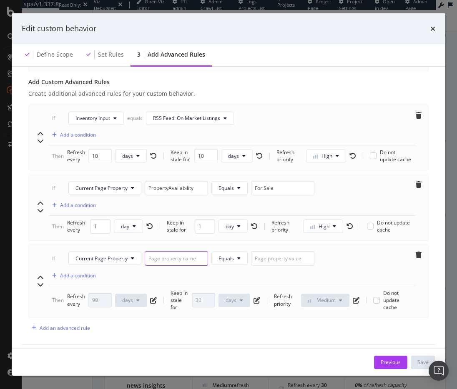
click at [169, 262] on input "modal" at bounding box center [176, 258] width 63 height 15
paste input "PropertyAvailability"
type input "PropertyAvailability"
click at [287, 265] on input "modal" at bounding box center [282, 258] width 63 height 15
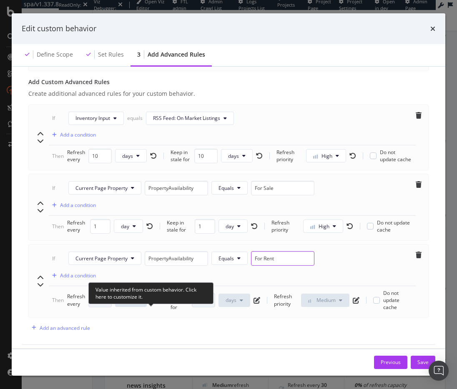
type input "For Rent"
click at [152, 304] on icon "pen-to-square" at bounding box center [153, 300] width 7 height 7
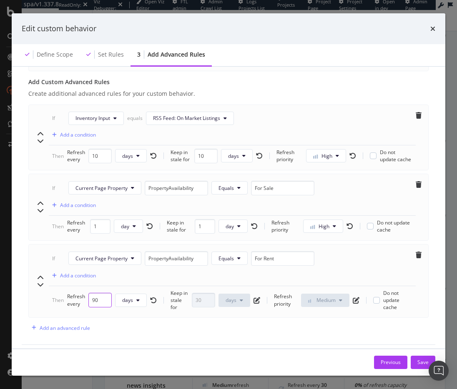
drag, startPoint x: 98, startPoint y: 311, endPoint x: 81, endPoint y: 313, distance: 16.8
click at [81, 308] on div "Refresh every 90 days" at bounding box center [112, 300] width 90 height 15
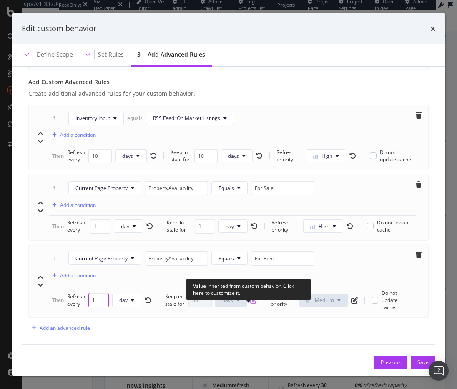
type input "1"
click at [250, 304] on icon "pen-to-square" at bounding box center [253, 300] width 7 height 7
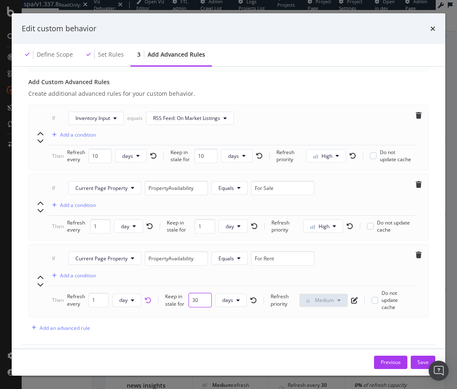
drag, startPoint x: 193, startPoint y: 306, endPoint x: 147, endPoint y: 310, distance: 46.4
click at [147, 310] on div "Then Refresh every 1 day Keep in stale for 30 days Refresh priority Medium Do n…" at bounding box center [232, 300] width 360 height 21
click at [195, 307] on input "30" at bounding box center [199, 300] width 23 height 15
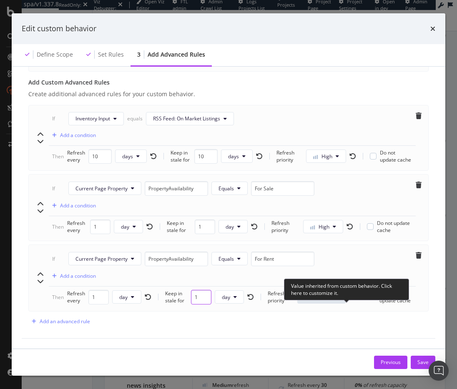
type input "1"
click at [349, 301] on icon "pen-to-square" at bounding box center [352, 297] width 7 height 7
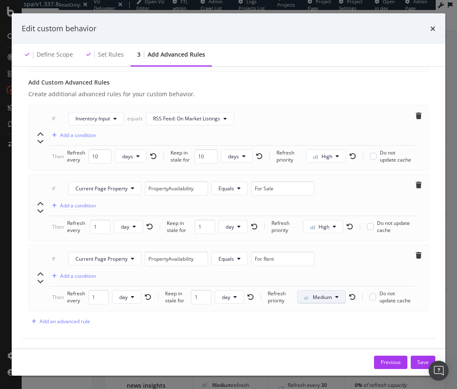
click at [330, 304] on button "Medium" at bounding box center [321, 297] width 48 height 13
click at [314, 356] on span "High" at bounding box center [310, 355] width 20 height 8
click at [320, 326] on div "Advanced rules allow you to manage exceptions based on 3 possible criteria: HTT…" at bounding box center [228, 48] width 413 height 581
click at [302, 339] on div "Advanced rules allow you to manage exceptions based on 3 possible criteria: HTT…" at bounding box center [228, 48] width 413 height 581
click at [234, 334] on div "Advanced rules allow you to manage exceptions based on 3 possible criteria: HTT…" at bounding box center [228, 48] width 413 height 581
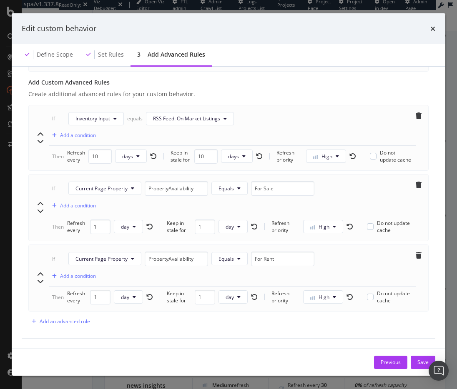
scroll to position [326, 0]
click at [80, 321] on div "Add an advanced rule" at bounding box center [65, 321] width 50 height 7
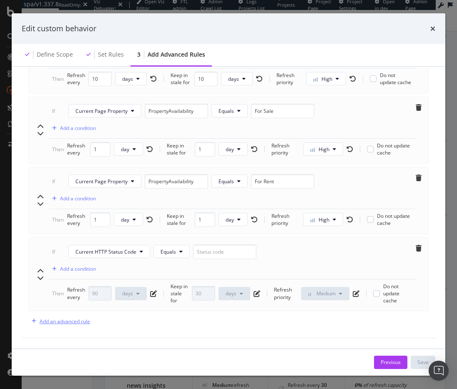
scroll to position [410, 0]
click at [125, 248] on span "Current HTTP Status Code" at bounding box center [105, 251] width 61 height 7
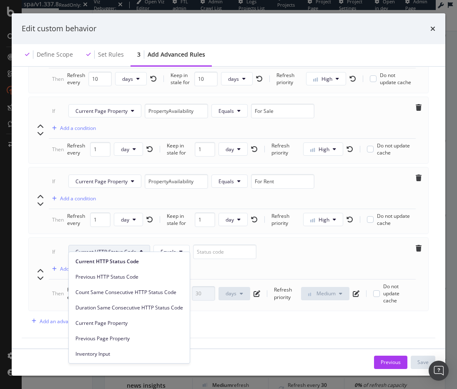
drag, startPoint x: 129, startPoint y: 321, endPoint x: 133, endPoint y: 315, distance: 7.1
click at [129, 321] on span "Current Page Property" at bounding box center [129, 324] width 108 height 8
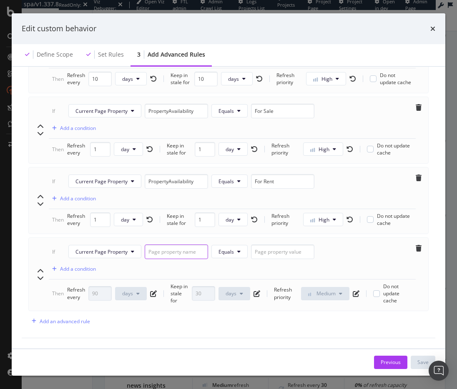
click at [182, 245] on input "modal" at bounding box center [176, 252] width 63 height 15
click at [187, 245] on input "modal" at bounding box center [176, 252] width 63 height 15
click at [171, 245] on input "modal" at bounding box center [176, 252] width 63 height 15
paste input "LPD/PDP"
type input "LPD/PDP"
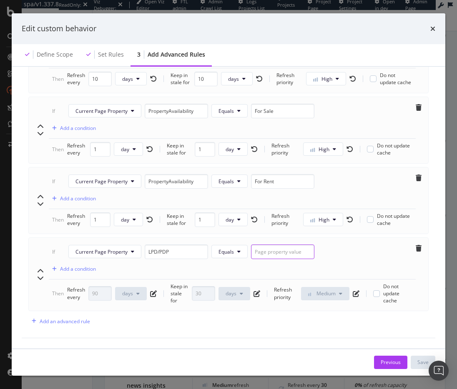
click at [288, 246] on input "modal" at bounding box center [282, 252] width 63 height 15
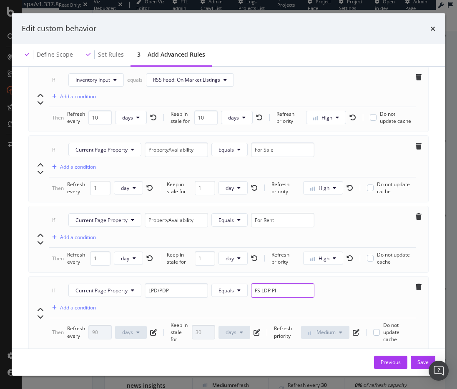
scroll to position [359, 0]
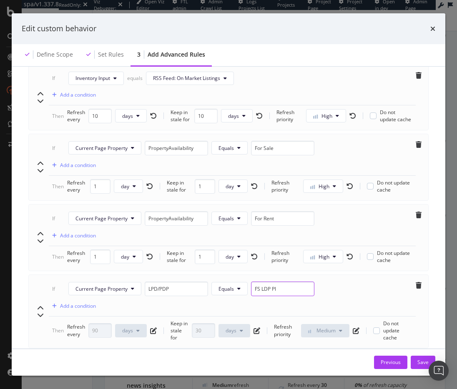
type input "FS LDP Pl"
click at [357, 303] on div "If Current Page Property LPD/PDP Equals FS LDP Pl Add a condition" at bounding box center [232, 299] width 367 height 35
click at [355, 305] on div "If Current Page Property LPD/PDP Equals FS LDP Pl Add a condition" at bounding box center [232, 299] width 367 height 35
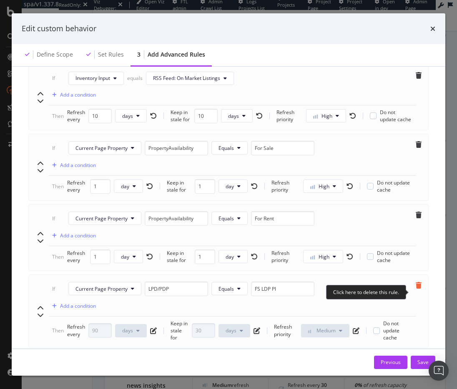
click at [386, 289] on icon "trash" at bounding box center [419, 285] width 6 height 7
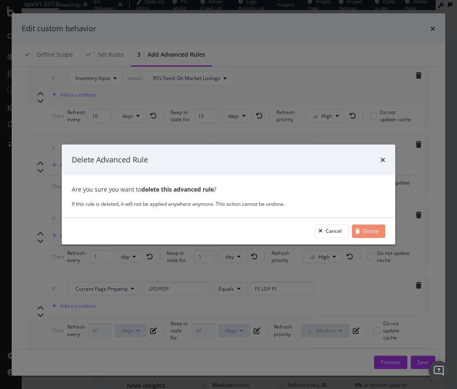
click at [372, 231] on div "Delete" at bounding box center [370, 231] width 15 height 7
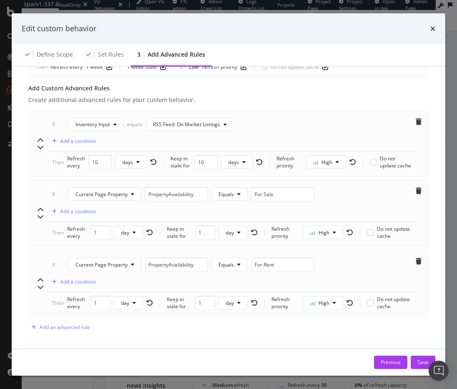
scroll to position [311, 0]
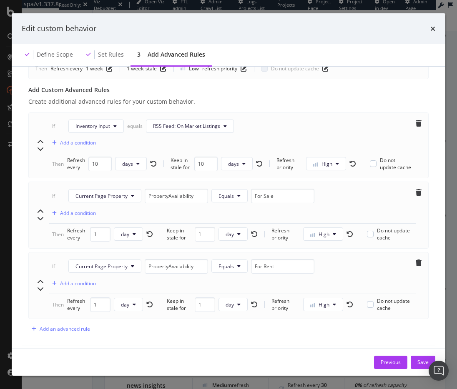
click at [364, 205] on div "If Current Page Property PropertyAvailability Equals For Sale Add a condition" at bounding box center [232, 206] width 367 height 35
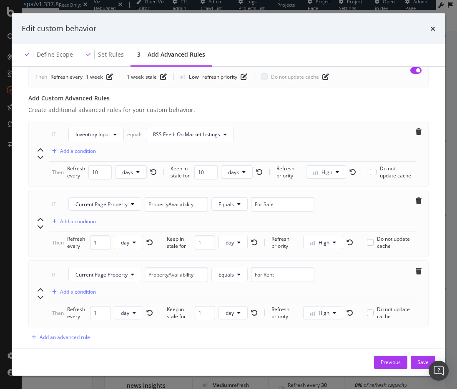
scroll to position [299, 0]
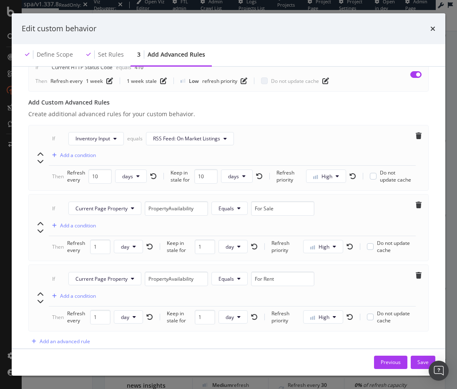
click at [293, 143] on div "If Inventory Input equals RSS Feed: On Market Listings Add a condition" at bounding box center [232, 149] width 367 height 34
click at [363, 229] on div "If Current Page Property PropertyAvailability Equals For Sale Add a condition" at bounding box center [232, 218] width 367 height 35
click at [97, 179] on input "10" at bounding box center [99, 176] width 23 height 15
type input "1"
click at [198, 178] on input "10" at bounding box center [202, 176] width 23 height 15
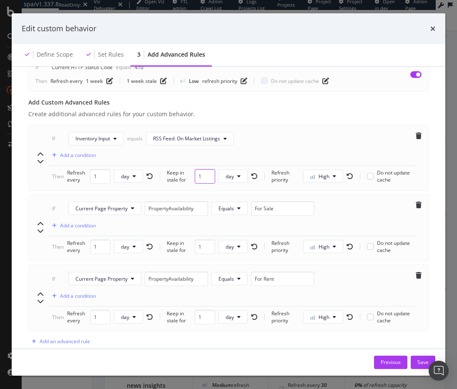
type input "1"
click at [378, 209] on div "If Current Page Property PropertyAvailability Equals For Sale Add a condition" at bounding box center [232, 218] width 367 height 35
click at [351, 210] on div "If Current Page Property PropertyAvailability Equals For Sale Add a condition" at bounding box center [232, 218] width 367 height 35
click at [351, 213] on div "If Current Page Property PropertyAvailability Equals For Sale Add a condition" at bounding box center [232, 218] width 367 height 35
click at [347, 220] on div "If Current Page Property PropertyAvailability Equals For Sale Add a condition" at bounding box center [232, 218] width 367 height 35
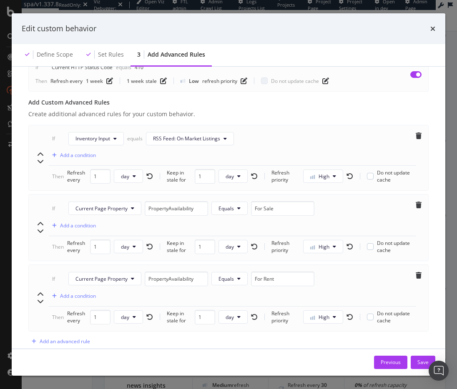
click at [353, 226] on div "If Current Page Property PropertyAvailability Equals For Sale Add a condition" at bounding box center [232, 218] width 367 height 35
click at [359, 211] on div "If Current Page Property PropertyAvailability Equals For Sale Add a condition" at bounding box center [232, 218] width 367 height 35
click at [358, 215] on div "If Current Page Property PropertyAvailability Equals For Sale Add a condition" at bounding box center [232, 218] width 367 height 35
click at [386, 362] on button "Save" at bounding box center [423, 362] width 25 height 13
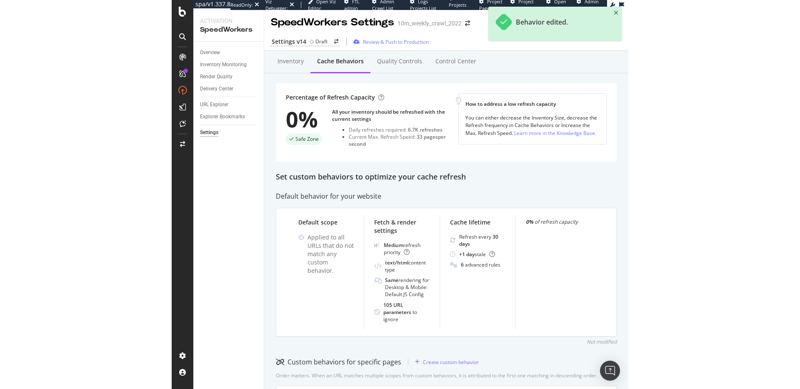
scroll to position [0, 0]
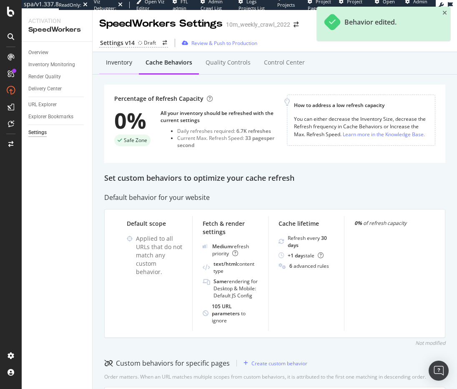
click at [117, 66] on div "Inventory" at bounding box center [119, 62] width 26 height 8
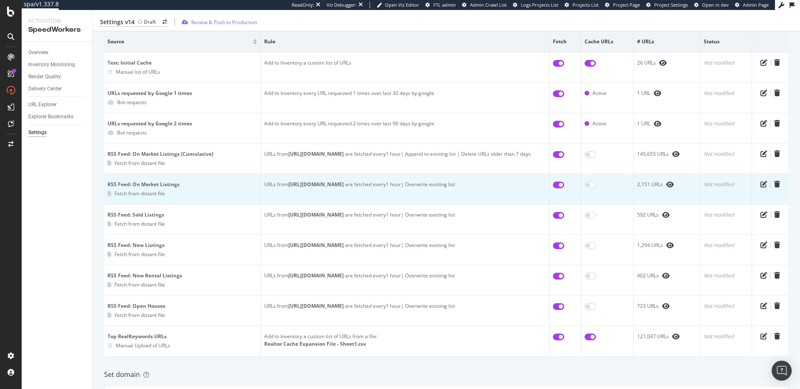
scroll to position [84, 0]
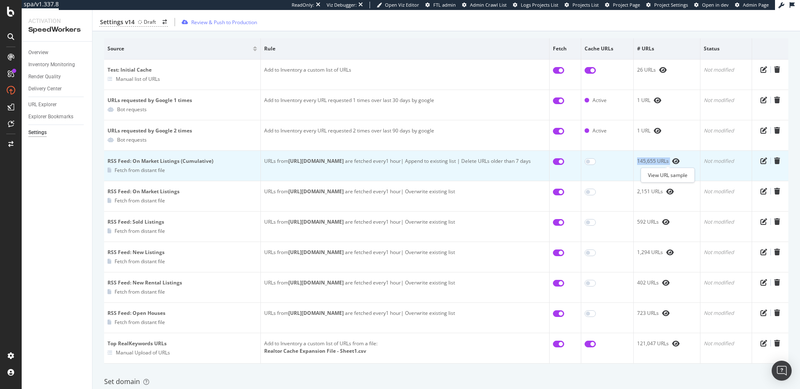
drag, startPoint x: 629, startPoint y: 163, endPoint x: 664, endPoint y: 163, distance: 34.2
click at [386, 163] on td "145,655 URLs" at bounding box center [667, 166] width 67 height 30
click at [386, 163] on div "145,655 URLs" at bounding box center [667, 162] width 60 height 8
click at [386, 162] on icon "pen-to-square" at bounding box center [764, 161] width 7 height 7
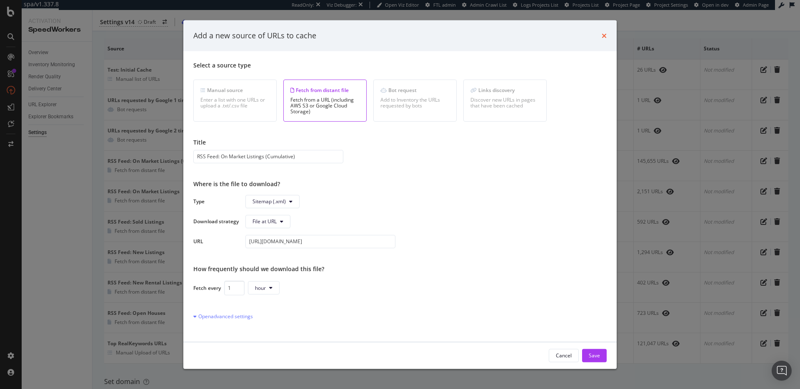
click at [386, 35] on icon "times" at bounding box center [604, 35] width 5 height 7
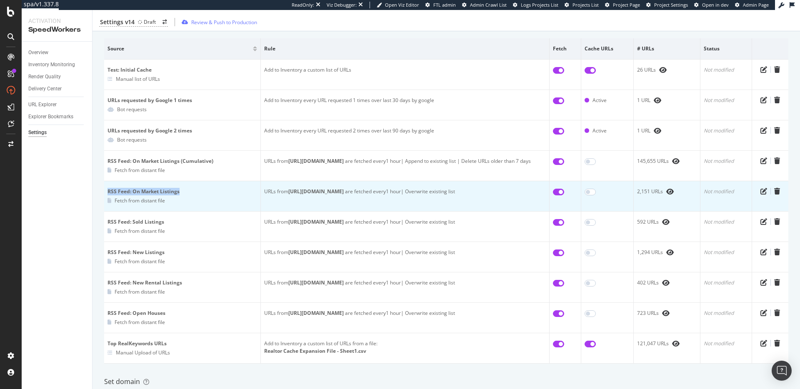
drag, startPoint x: 109, startPoint y: 193, endPoint x: 192, endPoint y: 192, distance: 82.9
click at [190, 192] on div "RSS Feed: On Market Listings" at bounding box center [183, 192] width 150 height 8
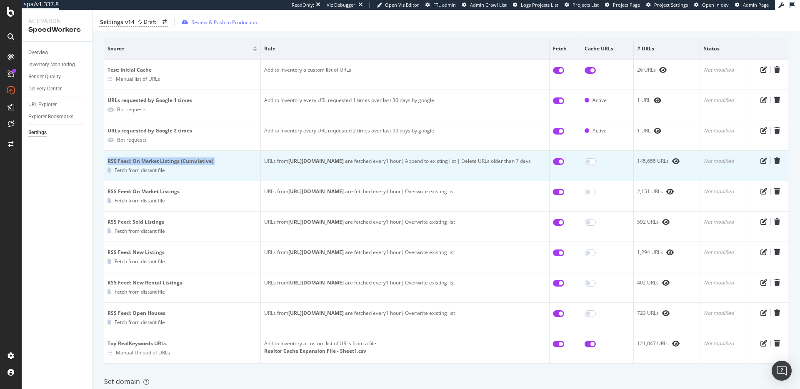
drag, startPoint x: 107, startPoint y: 160, endPoint x: 213, endPoint y: 165, distance: 106.0
click at [209, 165] on td "RSS Feed: On Market Listings (Cumulative) Fetch from distant file" at bounding box center [182, 166] width 157 height 30
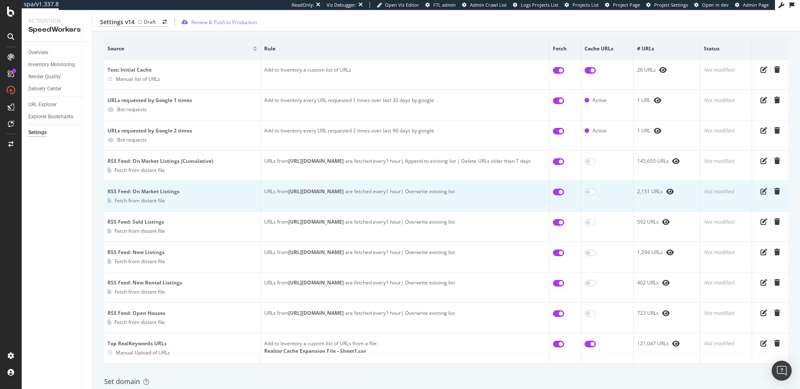
click at [344, 194] on b "https://www.realtor.com/realestateandhomes-detail/sitemap-rss-price/rss-price-i…" at bounding box center [315, 191] width 55 height 7
click at [386, 190] on icon "pen-to-square" at bounding box center [764, 191] width 7 height 7
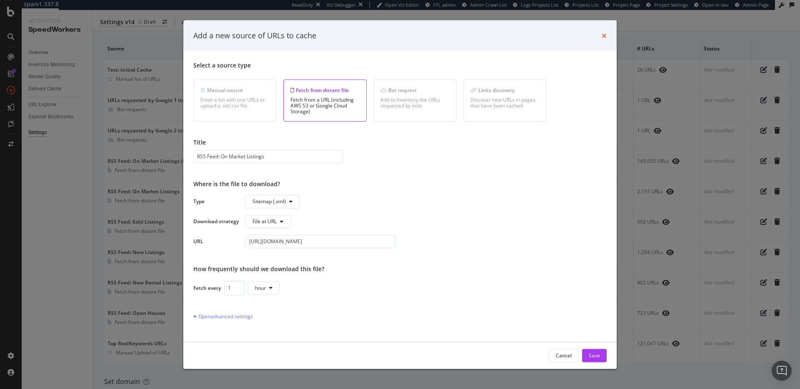
click at [386, 36] on icon "times" at bounding box center [604, 35] width 5 height 7
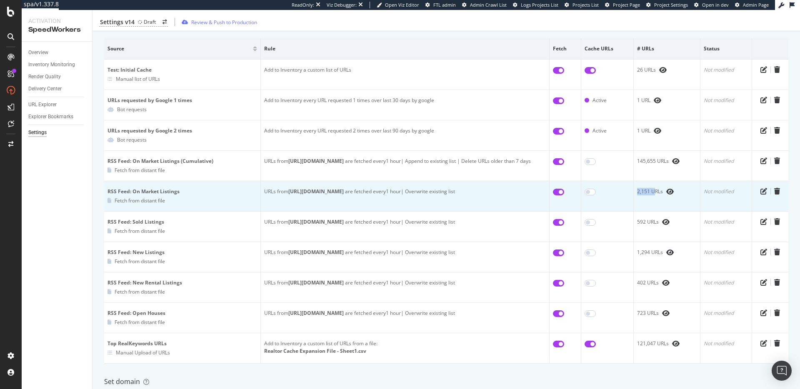
drag, startPoint x: 630, startPoint y: 191, endPoint x: 648, endPoint y: 193, distance: 17.6
click at [386, 193] on td "2,151 URLs" at bounding box center [667, 196] width 67 height 30
click at [386, 192] on div "2,151 URLs" at bounding box center [667, 192] width 60 height 8
click at [386, 194] on div "2,151 URLs" at bounding box center [667, 192] width 60 height 8
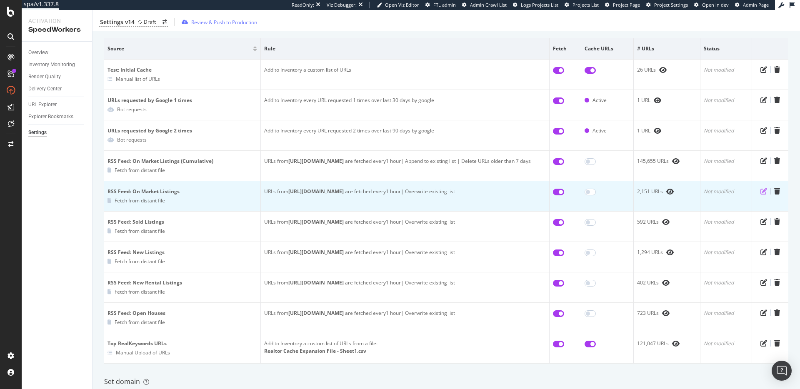
click at [386, 192] on icon "pen-to-square" at bounding box center [764, 191] width 7 height 7
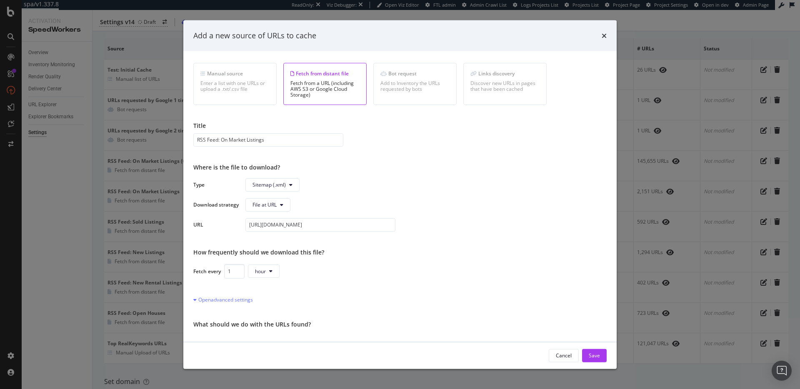
scroll to position [35, 0]
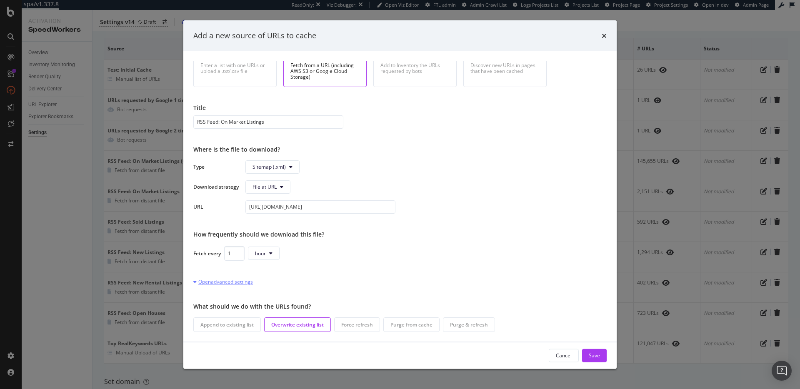
click at [219, 282] on div "Open advanced settings" at bounding box center [223, 281] width 60 height 7
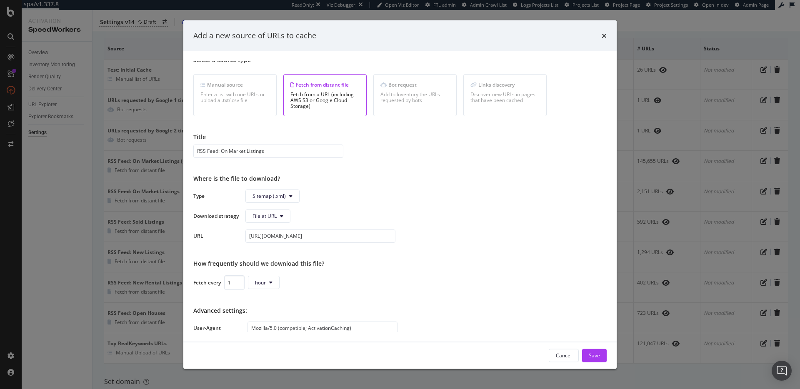
scroll to position [0, 0]
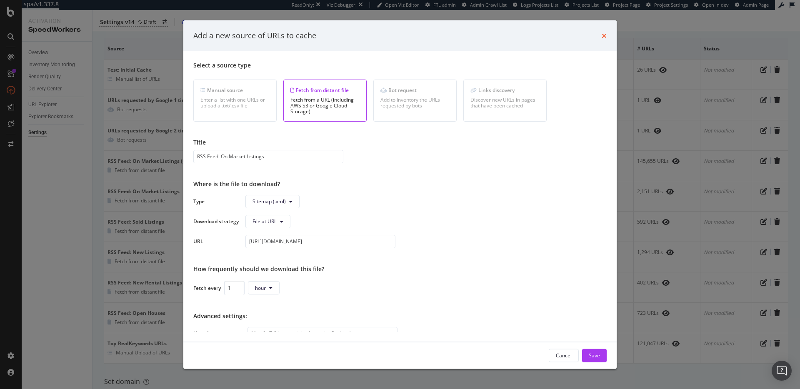
click at [386, 36] on icon "times" at bounding box center [604, 35] width 5 height 7
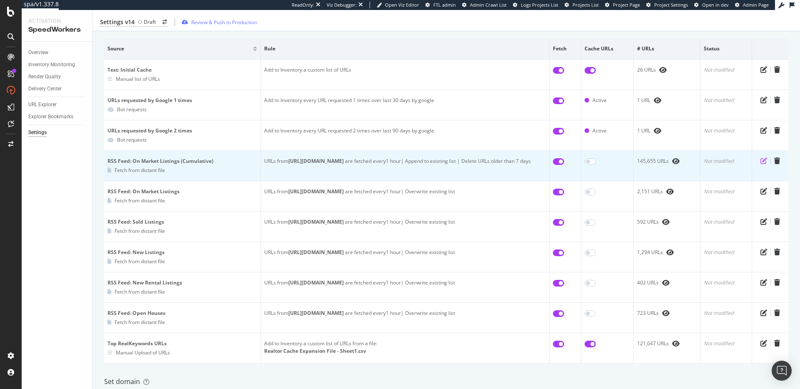
click at [386, 162] on icon "pen-to-square" at bounding box center [764, 161] width 7 height 7
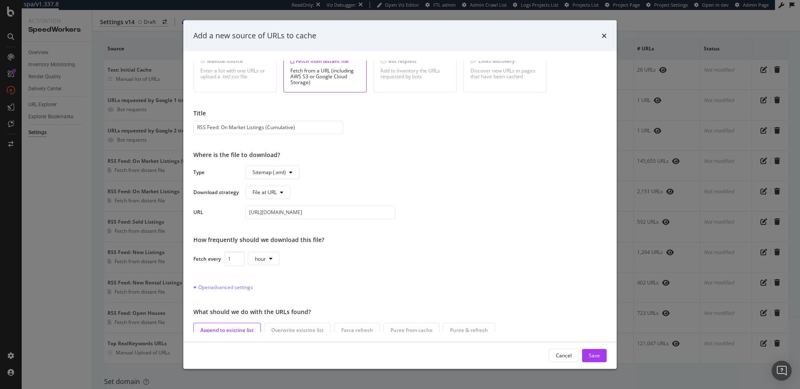
scroll to position [55, 0]
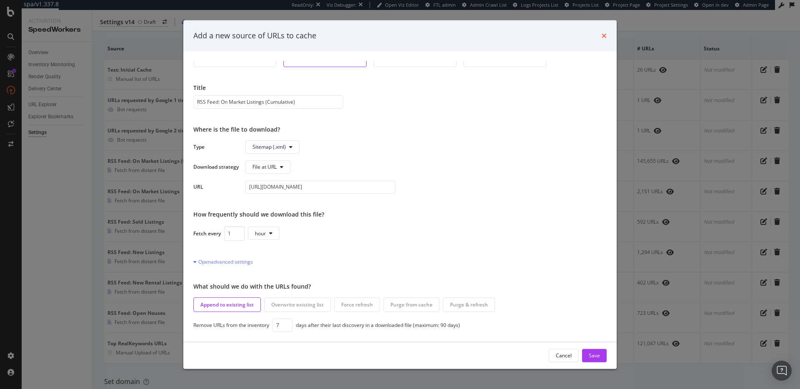
click at [386, 33] on icon "times" at bounding box center [604, 35] width 5 height 7
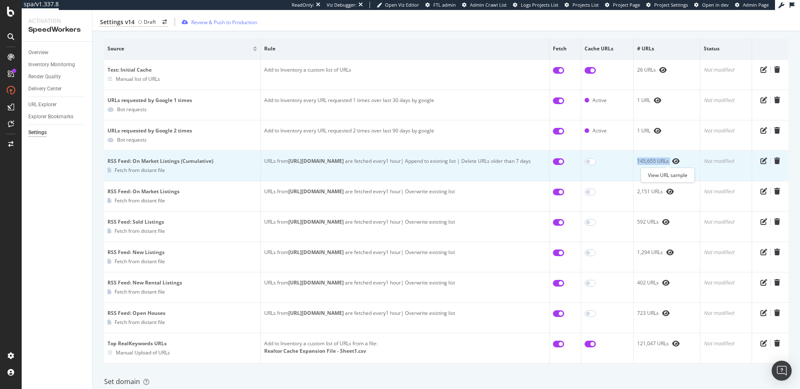
drag, startPoint x: 631, startPoint y: 161, endPoint x: 663, endPoint y: 160, distance: 31.7
click at [386, 160] on div "145,655 URLs" at bounding box center [667, 162] width 60 height 8
click at [386, 162] on div "145,655 URLs" at bounding box center [667, 162] width 60 height 8
drag, startPoint x: 370, startPoint y: 170, endPoint x: 454, endPoint y: 170, distance: 84.6
click at [386, 165] on div "URLs from https://www.realtor.com/realestateandhomes-detail/sitemap-rss-price/r…" at bounding box center [405, 162] width 282 height 8
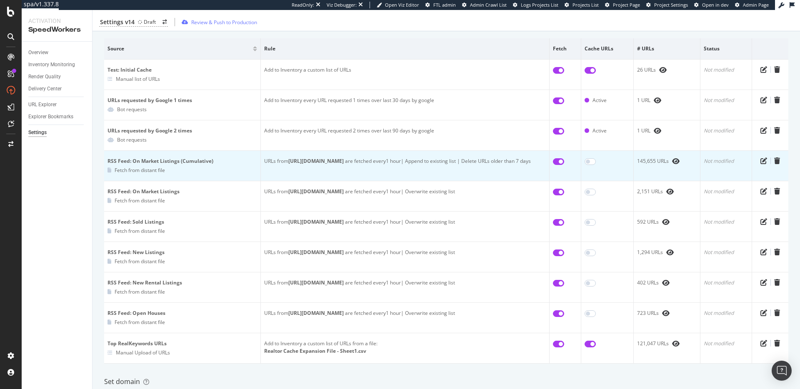
click at [386, 165] on div "URLs from https://www.realtor.com/realestateandhomes-detail/sitemap-rss-price/r…" at bounding box center [405, 162] width 282 height 8
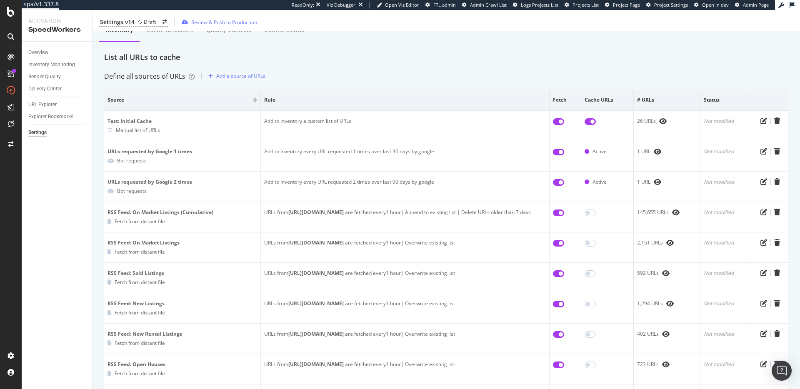
scroll to position [0, 0]
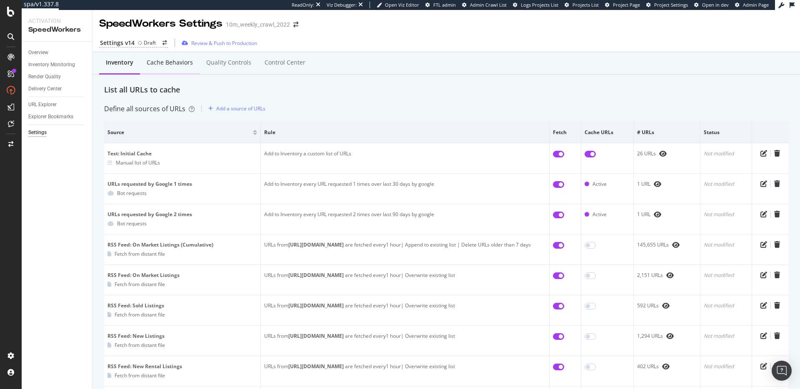
click at [177, 62] on div "Cache behaviors" at bounding box center [170, 62] width 46 height 8
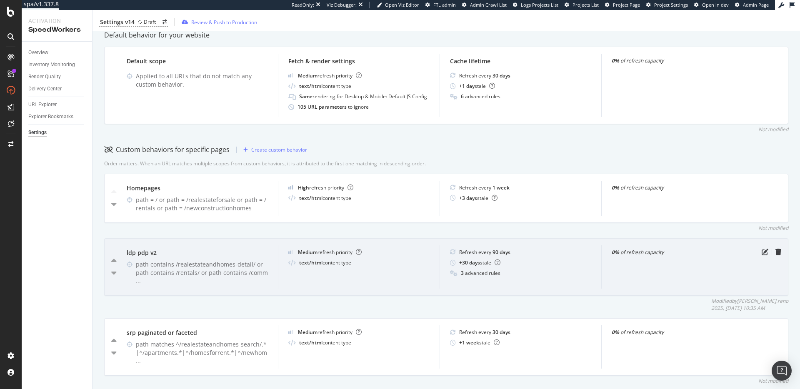
scroll to position [193, 0]
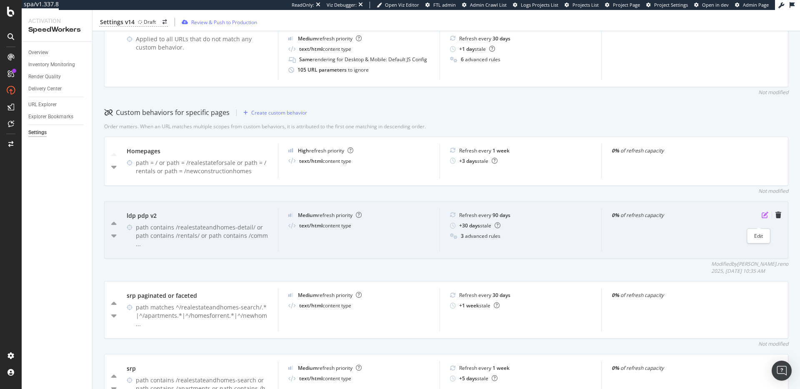
click at [386, 218] on icon "pen-to-square" at bounding box center [765, 215] width 7 height 7
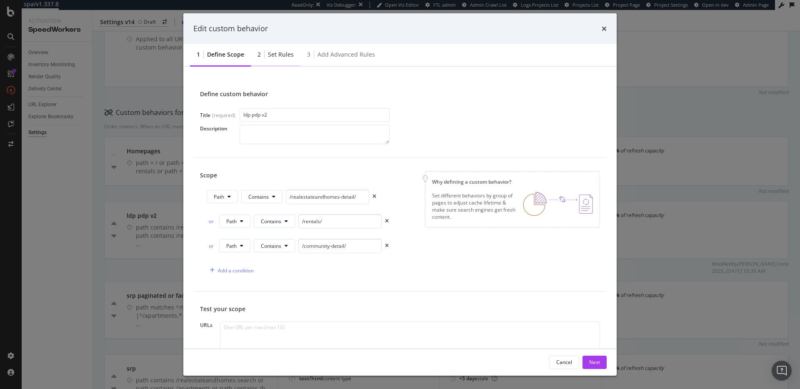
click at [280, 58] on div "Set rules" at bounding box center [281, 54] width 26 height 8
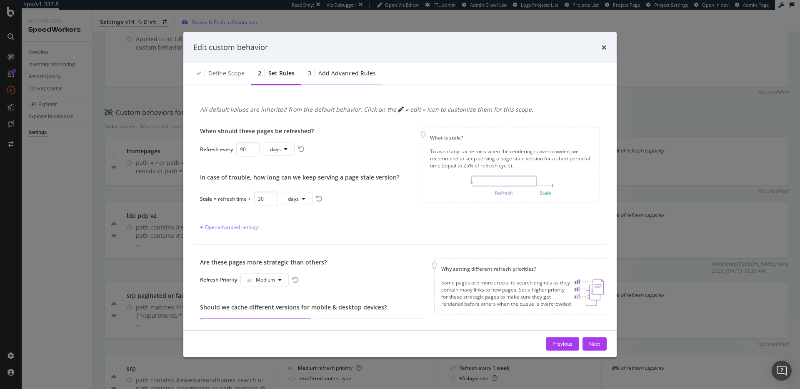
click at [346, 73] on div "Add advanced rules" at bounding box center [347, 73] width 58 height 8
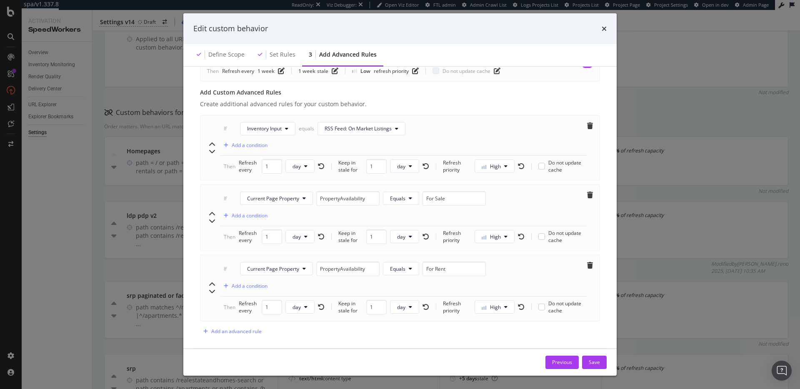
scroll to position [306, 0]
click at [386, 271] on input "For Rent" at bounding box center [454, 272] width 63 height 15
click at [386, 273] on input "For Rent" at bounding box center [454, 272] width 63 height 15
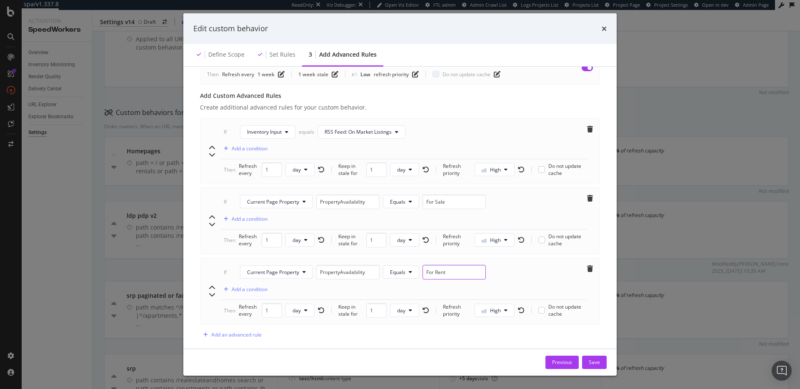
click at [386, 273] on input "For Rent" at bounding box center [454, 272] width 63 height 15
click at [386, 201] on input "For Sale" at bounding box center [454, 202] width 63 height 15
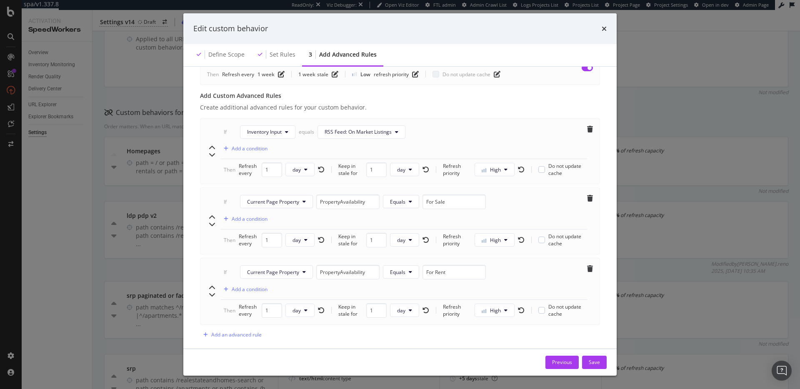
click at [386, 272] on div "If Current Page Property PropertyAvailability Equals For Rent Add a condition" at bounding box center [403, 282] width 367 height 35
click at [386, 275] on div "If Current Page Property PropertyAvailability Equals For Rent Add a condition" at bounding box center [403, 282] width 367 height 35
click at [386, 273] on div "If Current Page Property PropertyAvailability Equals For Rent Add a condition" at bounding box center [403, 282] width 367 height 35
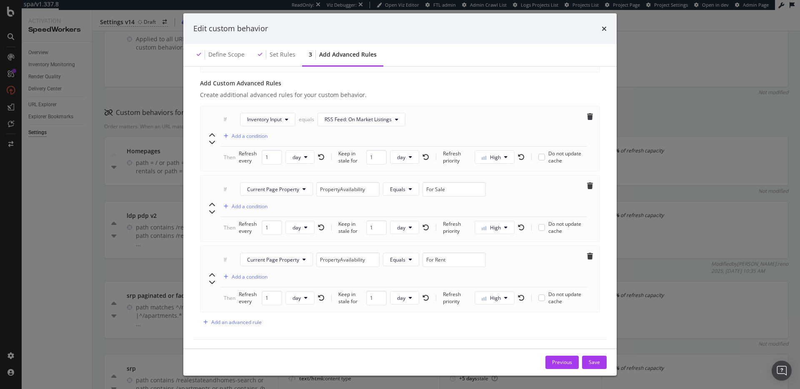
scroll to position [319, 0]
click at [249, 323] on div "Add an advanced rule" at bounding box center [236, 321] width 50 height 7
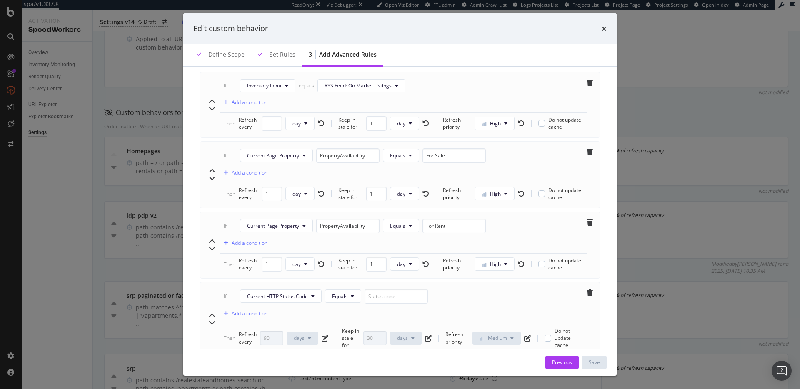
scroll to position [403, 0]
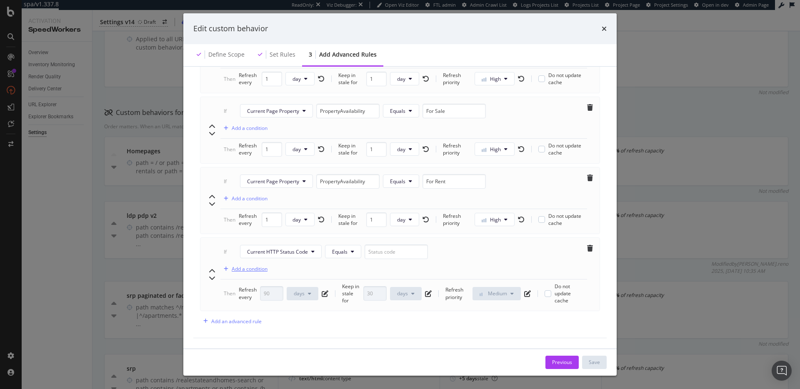
click at [258, 265] on div "Add a condition" at bounding box center [250, 268] width 36 height 7
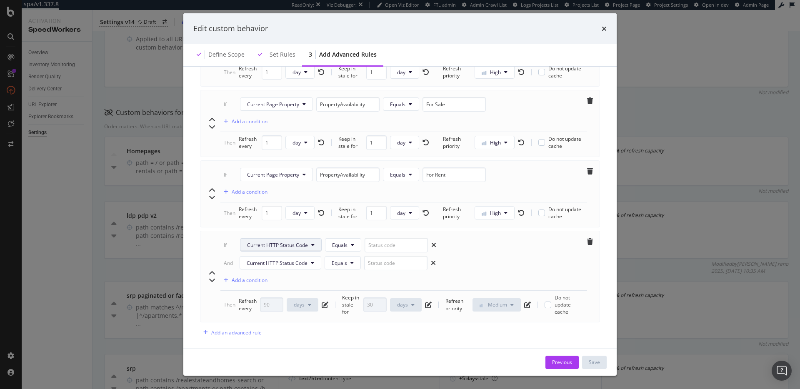
click at [290, 245] on span "Current HTTP Status Code" at bounding box center [277, 245] width 61 height 7
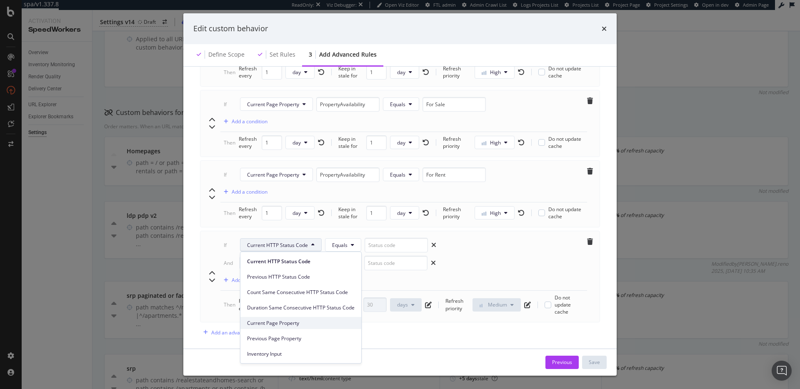
click at [303, 323] on span "Current Page Property" at bounding box center [301, 324] width 108 height 8
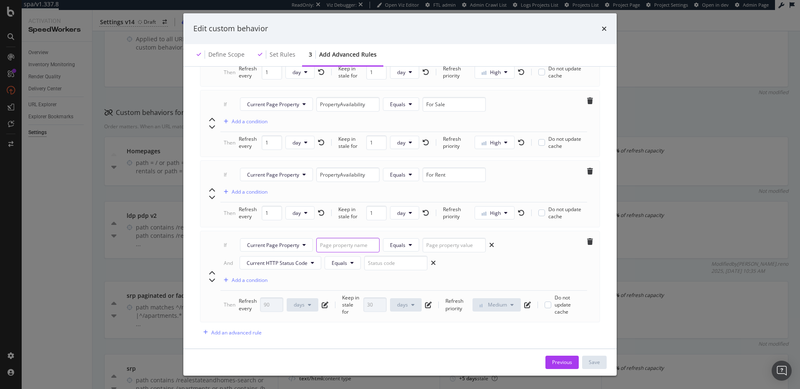
click at [363, 243] on input "modal" at bounding box center [347, 245] width 63 height 15
click at [348, 171] on input "PropertyAvailability" at bounding box center [347, 175] width 63 height 15
click at [343, 173] on input "PropertyAvailability" at bounding box center [347, 175] width 63 height 15
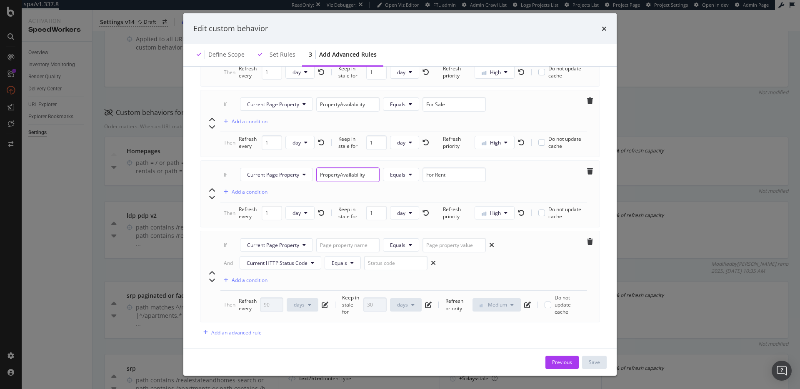
click at [343, 173] on input "PropertyAvailability" at bounding box center [347, 175] width 63 height 15
click at [342, 237] on div "If Current Page Property Equals And Current HTTP Status Code Equals Add a condi…" at bounding box center [400, 277] width 400 height 92
click at [346, 246] on input "modal" at bounding box center [347, 245] width 63 height 15
paste input "PropertyAvailability"
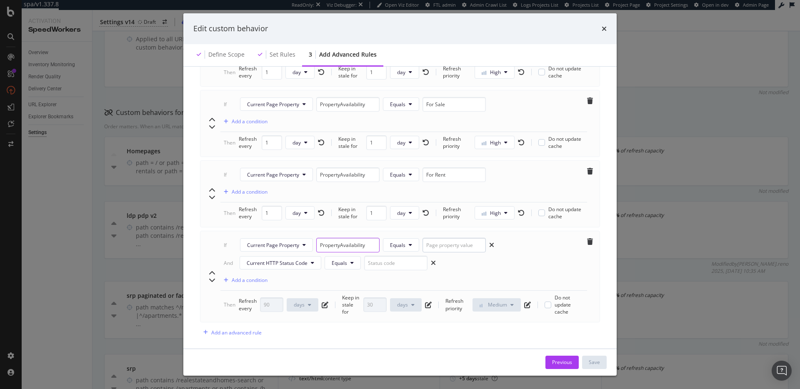
type input "PropertyAvailability"
click at [386, 246] on input "modal" at bounding box center [454, 245] width 63 height 15
type input "For Sale"
click at [278, 263] on span "Current HTTP Status Code" at bounding box center [277, 263] width 61 height 7
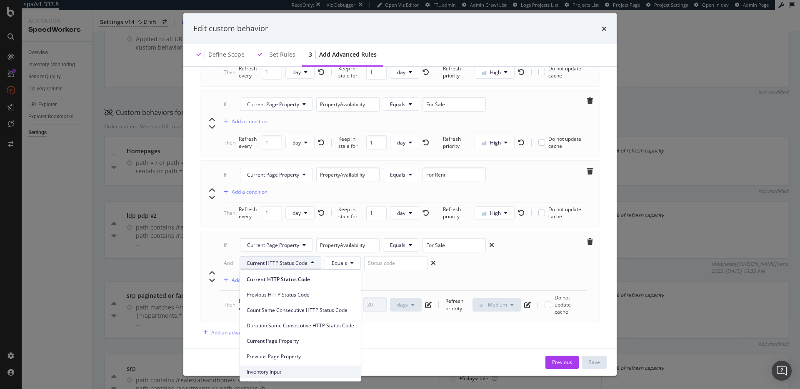
click at [291, 373] on span "Inventory Input" at bounding box center [301, 372] width 108 height 8
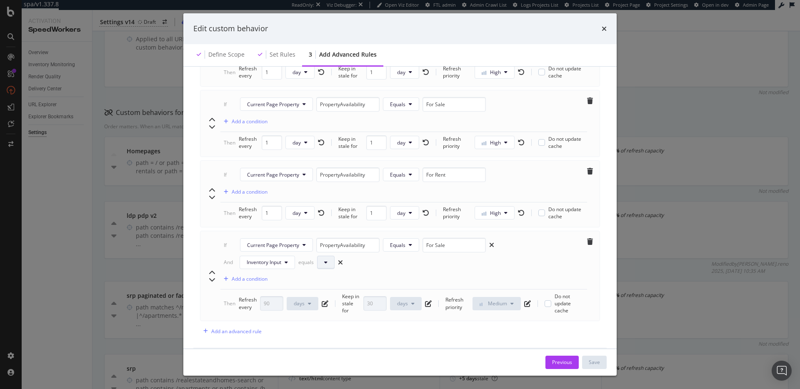
click at [324, 260] on button "modal" at bounding box center [326, 262] width 18 height 13
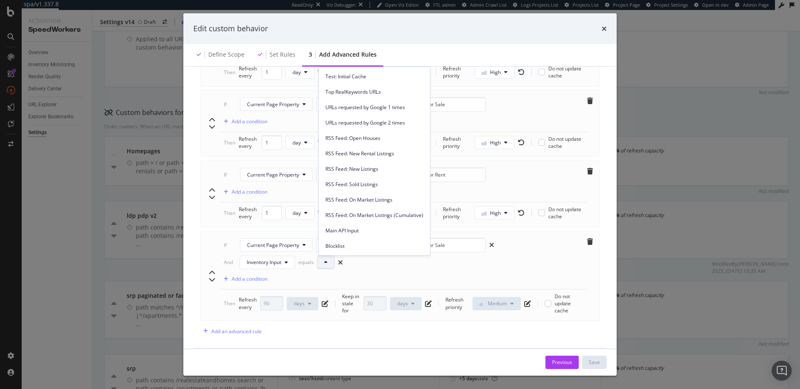
click at [386, 151] on span "RSS Feed: New Rental Listings" at bounding box center [375, 154] width 98 height 8
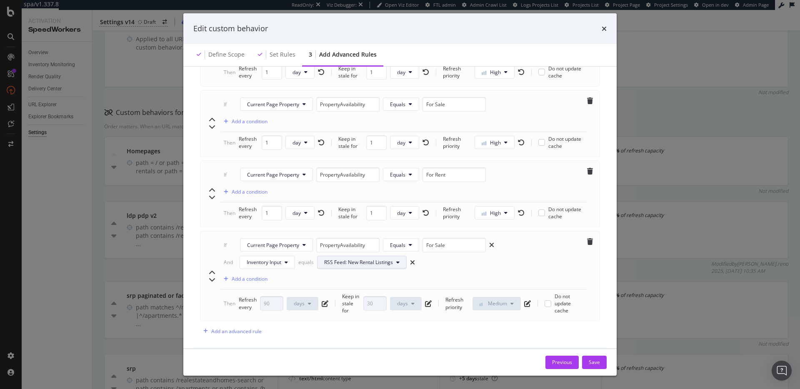
click at [386, 262] on icon "modal" at bounding box center [397, 262] width 3 height 5
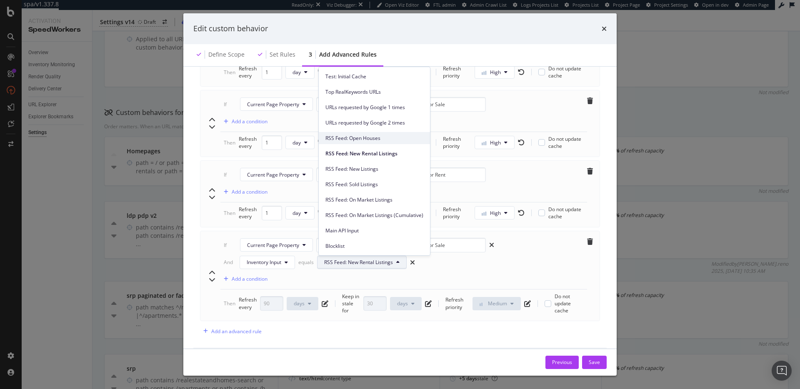
click at [372, 137] on span "RSS Feed: Open Houses" at bounding box center [375, 139] width 98 height 8
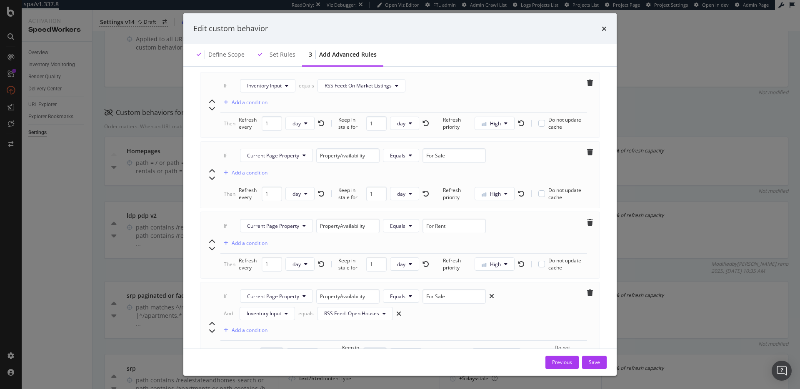
scroll to position [351, 0]
click at [386, 295] on icon "trash" at bounding box center [590, 293] width 6 height 7
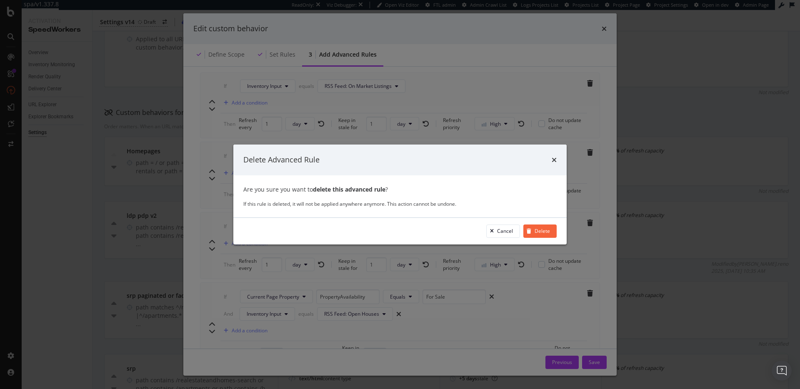
drag, startPoint x: 536, startPoint y: 232, endPoint x: 550, endPoint y: 258, distance: 29.6
click at [386, 233] on div "Delete" at bounding box center [542, 231] width 15 height 7
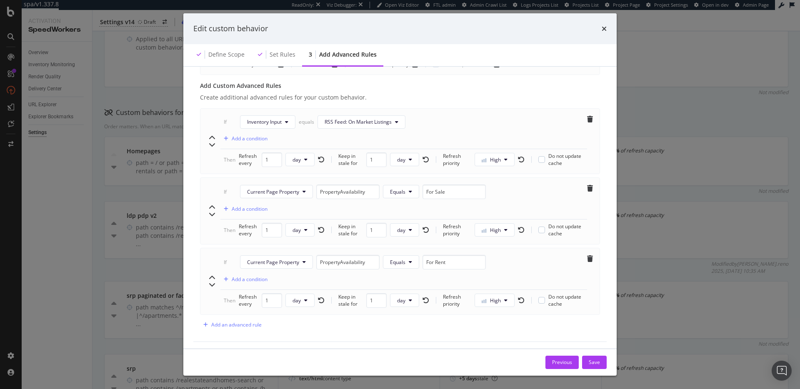
scroll to position [308, 0]
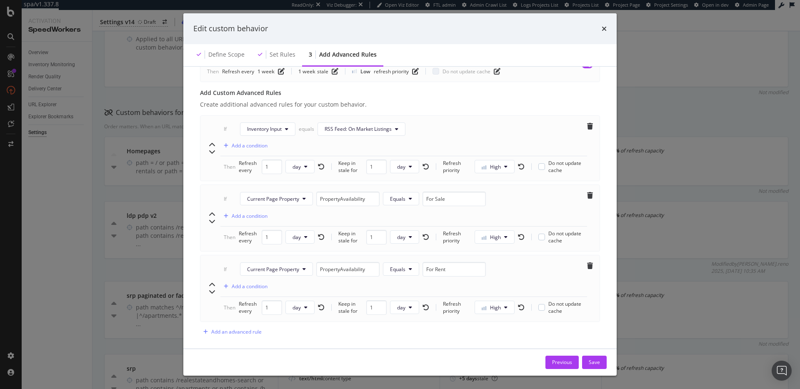
click at [386, 354] on div "Previous Save" at bounding box center [399, 362] width 433 height 27
click at [386, 363] on div "Save" at bounding box center [594, 362] width 11 height 7
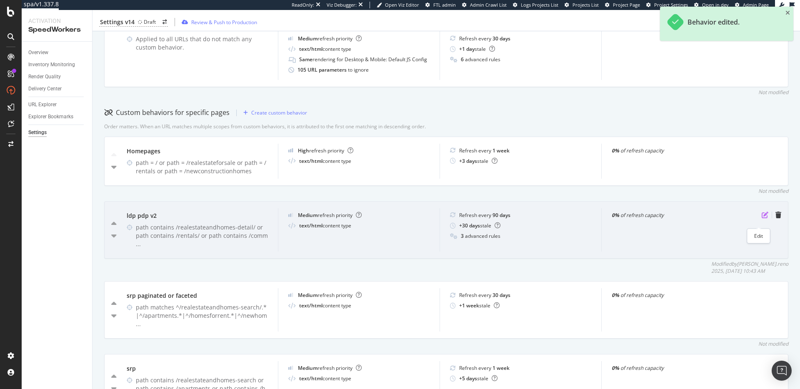
click at [386, 218] on icon "pen-to-square" at bounding box center [765, 215] width 7 height 7
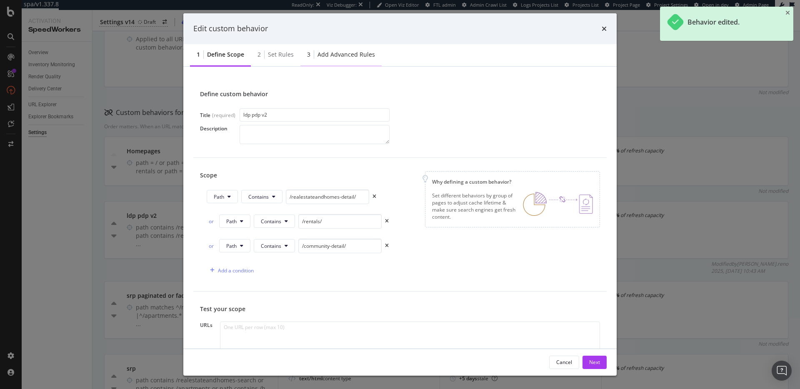
click at [346, 53] on div "Add advanced rules" at bounding box center [347, 54] width 58 height 8
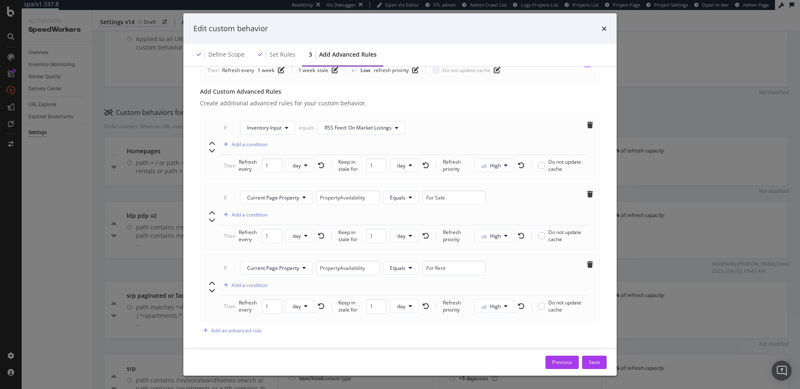
scroll to position [302, 0]
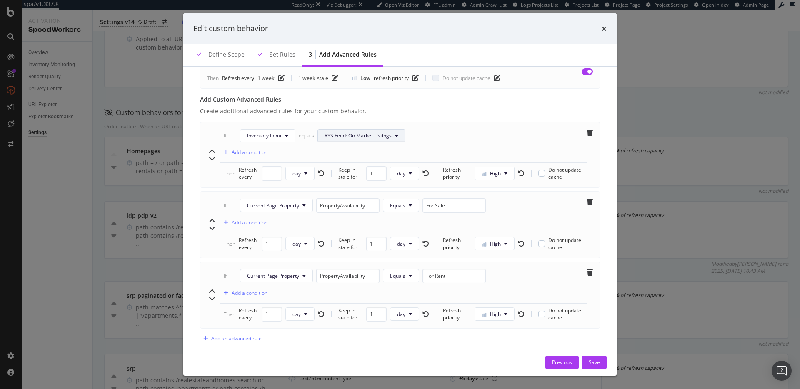
click at [364, 133] on span "RSS Feed: On Market Listings" at bounding box center [358, 135] width 67 height 7
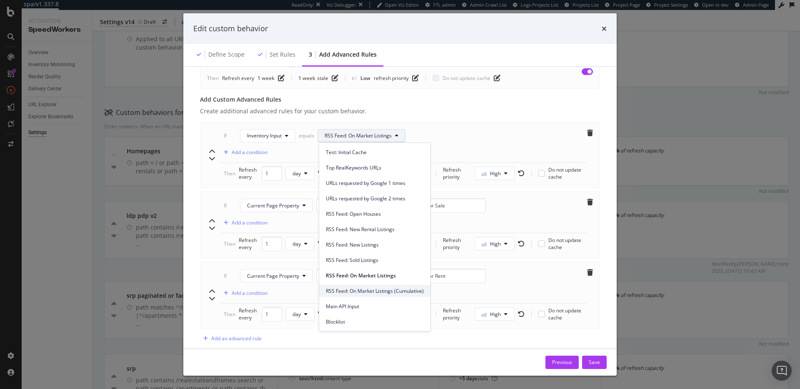
click at [386, 290] on span "RSS Feed: On Market Listings (Cumulative)" at bounding box center [375, 292] width 98 height 8
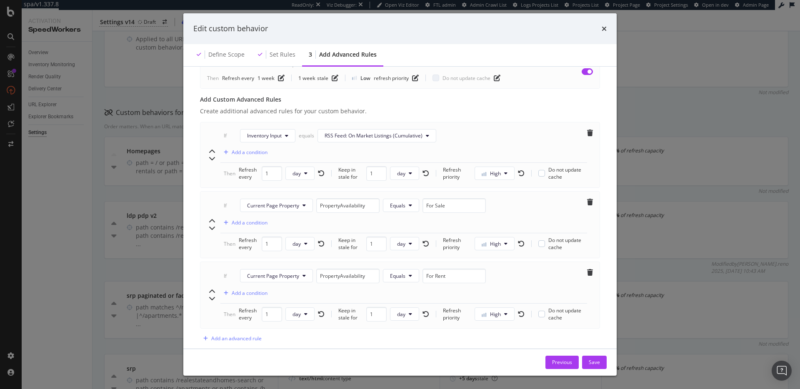
click at [386, 141] on div "If Inventory Input equals RSS Feed: On Market Listings (Cumulative) Add a condi…" at bounding box center [403, 146] width 367 height 34
click at [386, 363] on div "Save" at bounding box center [594, 362] width 11 height 7
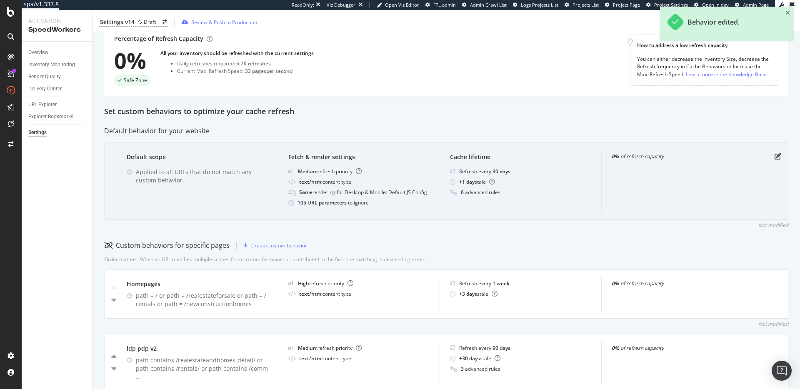
scroll to position [0, 0]
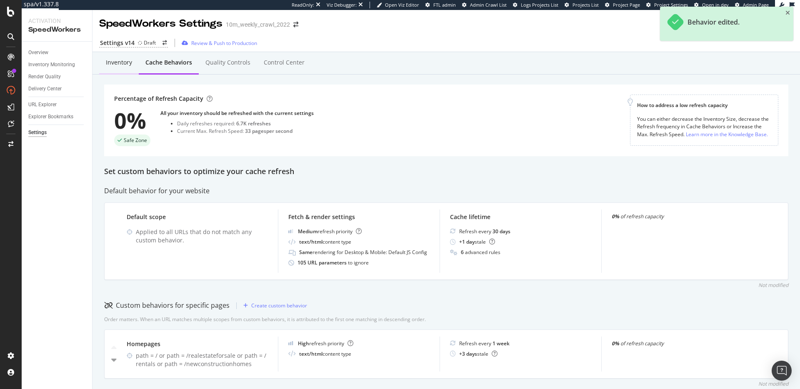
click at [129, 63] on div "Inventory" at bounding box center [119, 62] width 26 height 8
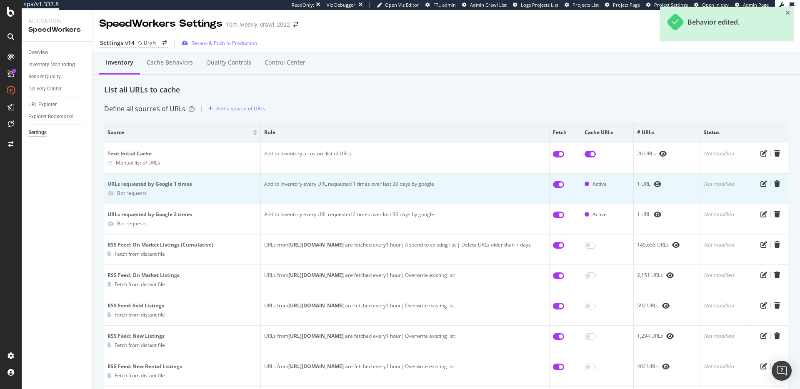
click at [366, 187] on td "Add to Inventory every URL requested 1 times over last 30 days by google" at bounding box center [405, 189] width 289 height 30
click at [341, 183] on td "Add to Inventory every URL requested 1 times over last 30 days by google" at bounding box center [405, 189] width 289 height 30
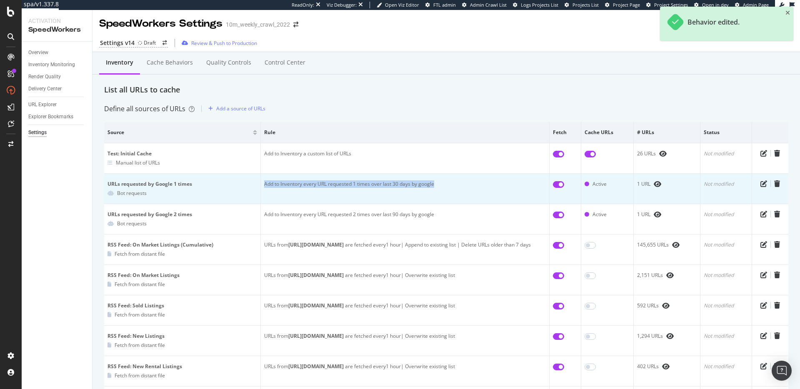
click at [341, 183] on td "Add to Inventory every URL requested 1 times over last 30 days by google" at bounding box center [405, 189] width 289 height 30
click at [386, 186] on td "Add to Inventory every URL requested 1 times over last 30 days by google" at bounding box center [405, 189] width 289 height 30
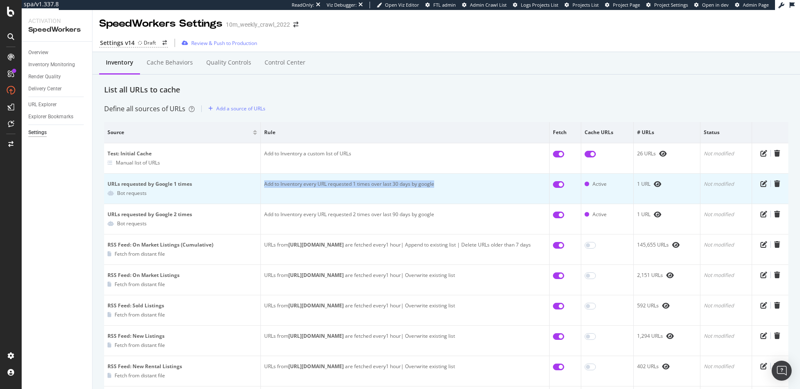
drag, startPoint x: 261, startPoint y: 185, endPoint x: 462, endPoint y: 190, distance: 200.5
click at [386, 190] on td "Add to Inventory every URL requested 1 times over last 30 days by google" at bounding box center [405, 189] width 289 height 30
click at [386, 181] on td "Add to Inventory every URL requested 1 times over last 30 days by google" at bounding box center [405, 189] width 289 height 30
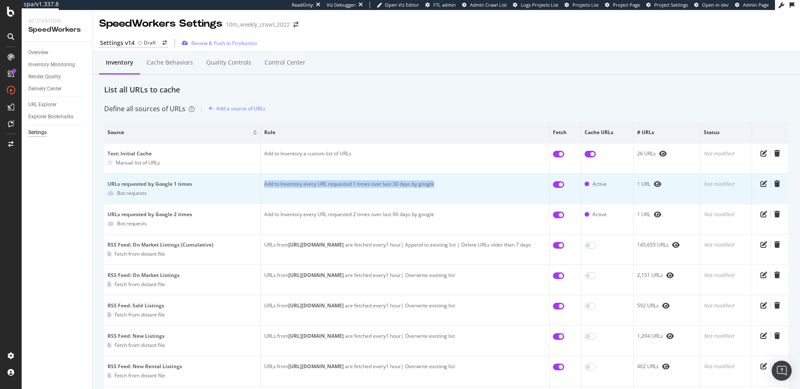
click at [386, 182] on td "Add to Inventory every URL requested 1 times over last 30 days by google" at bounding box center [405, 189] width 289 height 30
drag, startPoint x: 391, startPoint y: 182, endPoint x: 403, endPoint y: 189, distance: 14.0
click at [386, 185] on td "Add to Inventory every URL requested 1 times over last 30 days by google" at bounding box center [405, 189] width 289 height 30
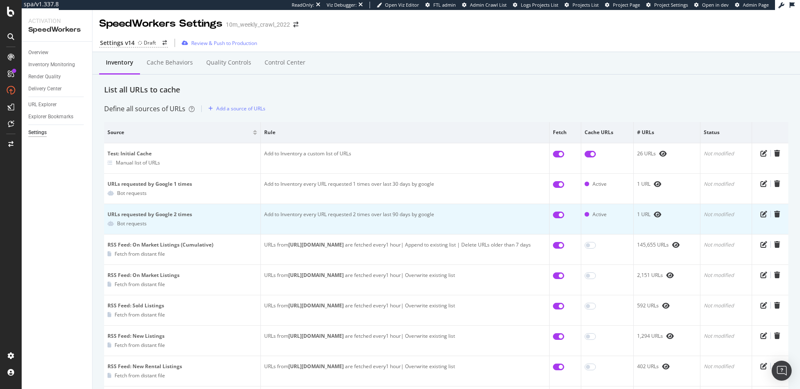
click at [386, 214] on td "Add to Inventory every URL requested 2 times over last 90 days by google" at bounding box center [405, 219] width 289 height 30
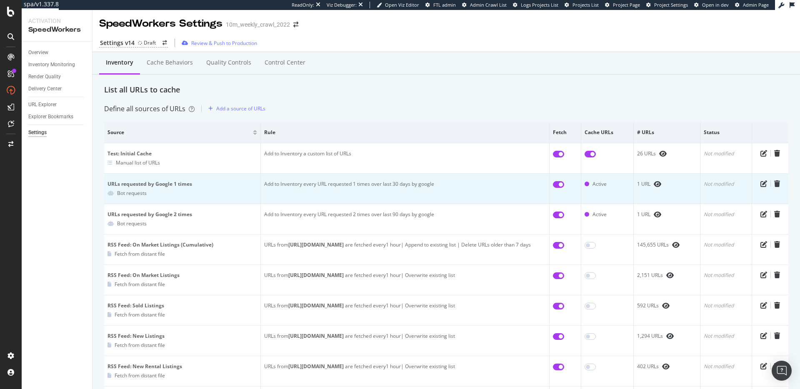
click at [386, 183] on td "Add to Inventory every URL requested 1 times over last 30 days by google" at bounding box center [405, 189] width 289 height 30
click at [386, 184] on td "Add to Inventory every URL requested 1 times over last 30 days by google" at bounding box center [405, 189] width 289 height 30
drag, startPoint x: 388, startPoint y: 184, endPoint x: 414, endPoint y: 185, distance: 25.4
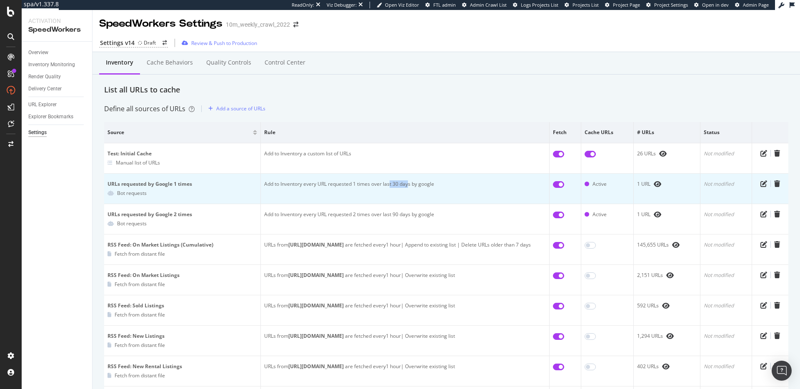
click at [386, 185] on td "Add to Inventory every URL requested 1 times over last 30 days by google" at bounding box center [405, 189] width 289 height 30
drag, startPoint x: 403, startPoint y: 185, endPoint x: 368, endPoint y: 185, distance: 34.2
click at [368, 185] on td "Add to Inventory every URL requested 1 times over last 30 days by google" at bounding box center [405, 189] width 289 height 30
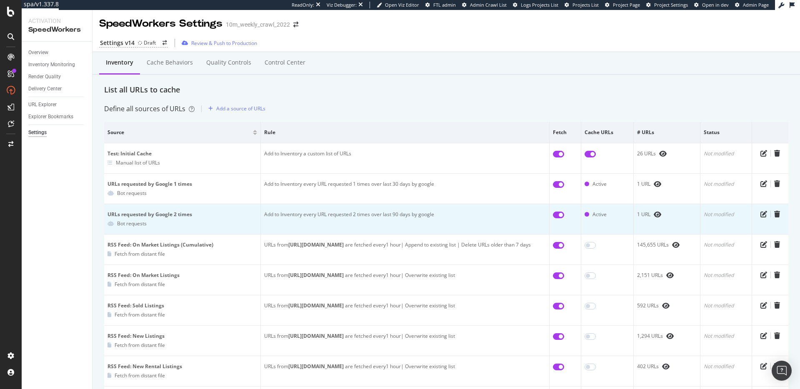
click at [386, 213] on td "Add to Inventory every URL requested 2 times over last 90 days by google" at bounding box center [405, 219] width 289 height 30
click at [386, 217] on td "Add to Inventory every URL requested 2 times over last 90 days by google" at bounding box center [405, 219] width 289 height 30
drag, startPoint x: 391, startPoint y: 215, endPoint x: 401, endPoint y: 215, distance: 10.8
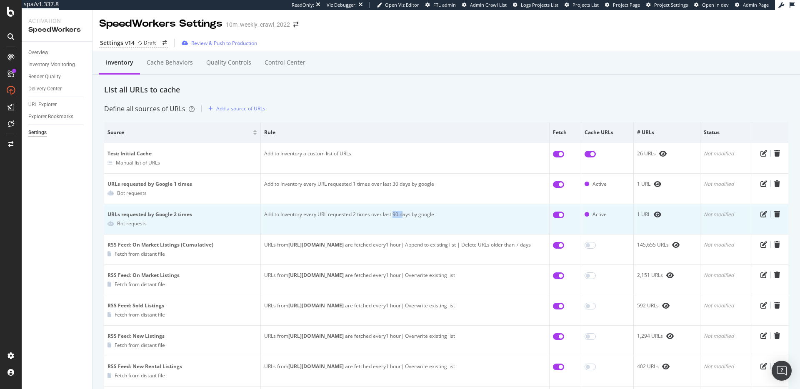
click at [386, 215] on td "Add to Inventory every URL requested 2 times over last 90 days by google" at bounding box center [405, 219] width 289 height 30
click at [386, 217] on td "Add to Inventory every URL requested 2 times over last 90 days by google" at bounding box center [405, 219] width 289 height 30
drag, startPoint x: 344, startPoint y: 215, endPoint x: 421, endPoint y: 215, distance: 76.3
click at [386, 213] on td "Add to Inventory every URL requested 2 times over last 90 days by google" at bounding box center [405, 219] width 289 height 30
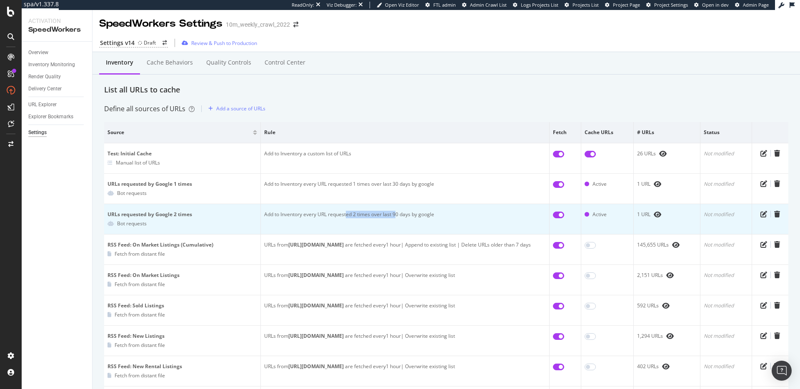
click at [386, 216] on td "Add to Inventory every URL requested 2 times over last 90 days by google" at bounding box center [405, 219] width 289 height 30
drag, startPoint x: 391, startPoint y: 215, endPoint x: 414, endPoint y: 217, distance: 22.5
click at [386, 216] on td "Add to Inventory every URL requested 2 times over last 90 days by google" at bounding box center [405, 219] width 289 height 30
click at [352, 215] on td "Add to Inventory every URL requested 2 times over last 90 days by google" at bounding box center [405, 219] width 289 height 30
click at [364, 214] on td "Add to Inventory every URL requested 2 times over last 90 days by google" at bounding box center [405, 219] width 289 height 30
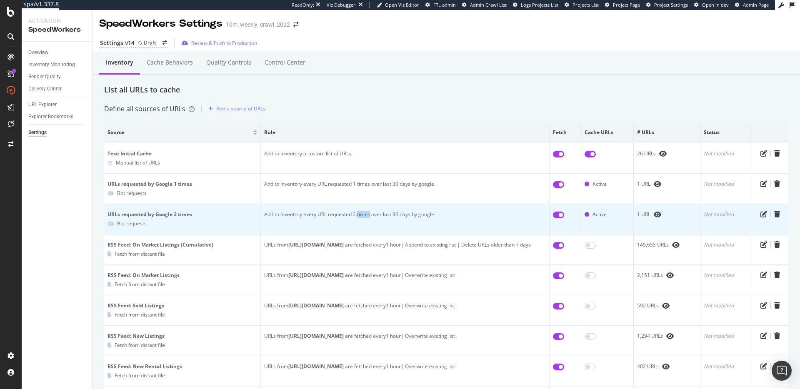
click at [364, 214] on td "Add to Inventory every URL requested 2 times over last 90 days by google" at bounding box center [405, 219] width 289 height 30
drag, startPoint x: 364, startPoint y: 214, endPoint x: 370, endPoint y: 216, distance: 6.1
click at [365, 215] on td "Add to Inventory every URL requested 2 times over last 90 days by google" at bounding box center [405, 219] width 289 height 30
click at [386, 220] on td "Add to Inventory every URL requested 2 times over last 90 days by google" at bounding box center [405, 219] width 289 height 30
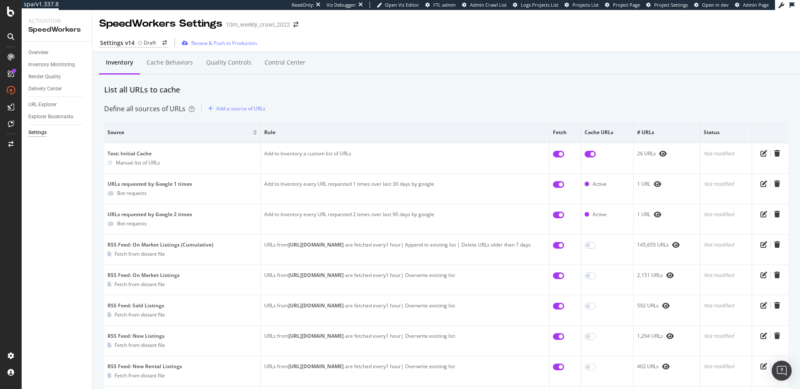
click at [244, 90] on div "List all URLs to cache" at bounding box center [446, 90] width 684 height 11
click at [165, 67] on div "Cache behaviors" at bounding box center [170, 63] width 60 height 23
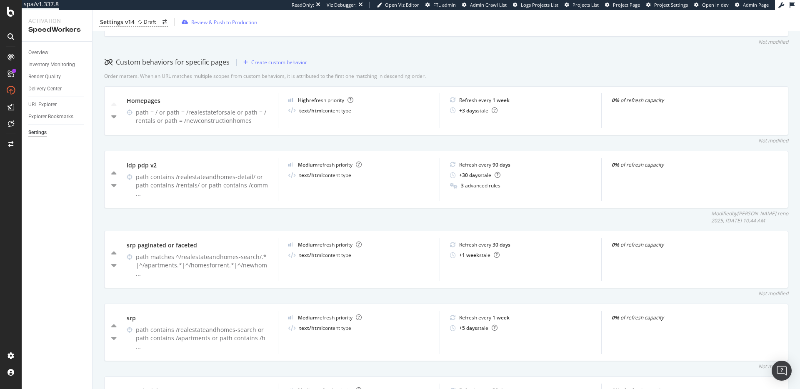
scroll to position [239, 0]
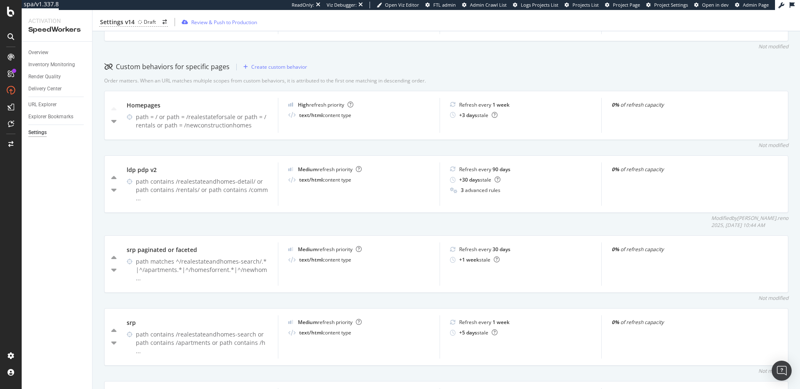
click at [386, 228] on div "Modified by dan.reno 2025, Sep. 2nd 10:44 AM" at bounding box center [446, 222] width 684 height 14
click at [386, 229] on div "Modified by dan.reno 2025, Sep. 2nd 10:44 AM" at bounding box center [446, 222] width 684 height 14
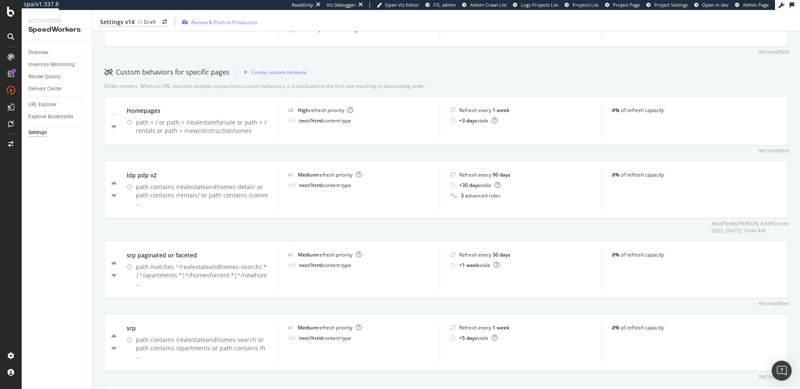
scroll to position [228, 0]
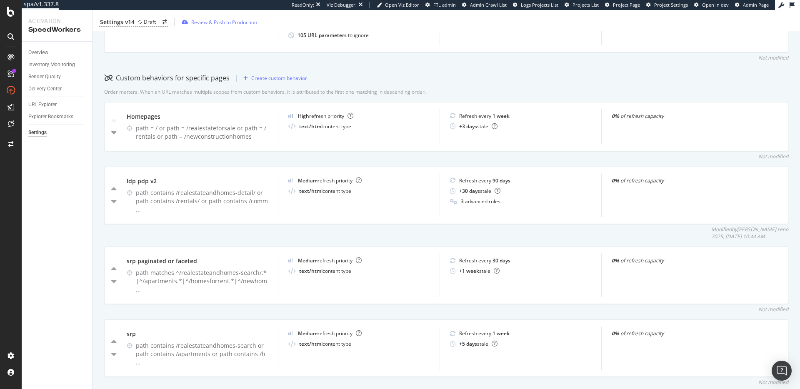
click at [353, 240] on div "Modified by dan.reno 2025, Sep. 2nd 10:44 AM" at bounding box center [446, 233] width 684 height 14
click at [383, 237] on div "Modified by dan.reno 2025, Sep. 2nd 10:44 AM" at bounding box center [446, 233] width 684 height 14
click at [386, 167] on div "Inventory Cache behaviors Quality Controls Control Center Percentage of Refresh…" at bounding box center [447, 389] width 708 height 1129
click at [386, 168] on div "Inventory Cache behaviors Quality Controls Control Center Percentage of Refresh…" at bounding box center [447, 389] width 708 height 1129
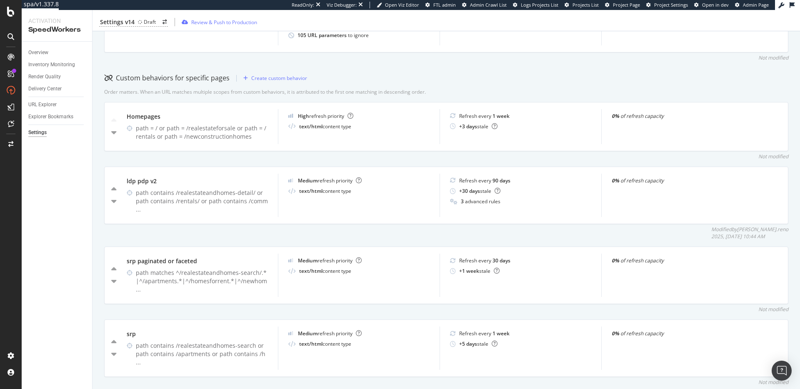
click at [386, 168] on div "Inventory Cache behaviors Quality Controls Control Center Percentage of Refresh…" at bounding box center [447, 389] width 708 height 1129
click at [386, 160] on div "Not modified" at bounding box center [446, 156] width 684 height 7
click at [377, 238] on div "Modified by dan.reno 2025, Sep. 2nd 10:44 AM" at bounding box center [446, 233] width 684 height 14
click at [376, 243] on div "Inventory Cache behaviors Quality Controls Control Center Percentage of Refresh…" at bounding box center [447, 389] width 708 height 1129
click at [353, 238] on div "Modified by dan.reno 2025, Sep. 2nd 10:44 AM" at bounding box center [446, 233] width 684 height 14
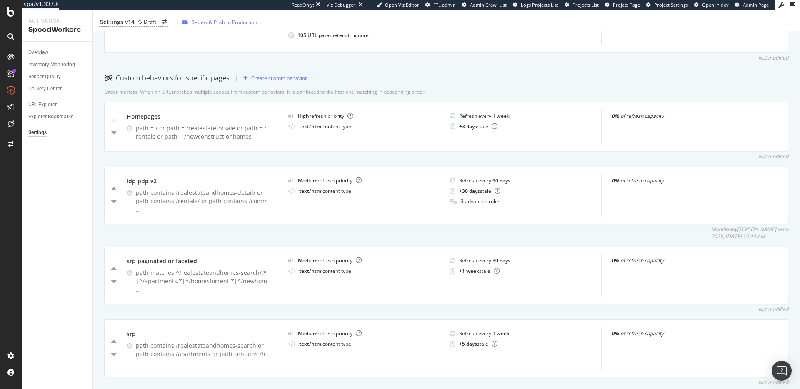
click at [356, 240] on div "Modified by dan.reno 2025, Sep. 2nd 10:44 AM" at bounding box center [446, 233] width 684 height 14
click at [356, 242] on div "Inventory Cache behaviors Quality Controls Control Center Percentage of Refresh…" at bounding box center [447, 389] width 708 height 1129
click at [351, 240] on div "Modified by dan.reno 2025, Sep. 2nd 10:44 AM" at bounding box center [446, 233] width 684 height 14
click at [386, 230] on div "Modified by dan.reno 2025, Sep. 2nd 10:44 AM" at bounding box center [446, 233] width 684 height 14
click at [386, 233] on div "Modified by dan.reno 2025, Sep. 2nd 10:44 AM" at bounding box center [446, 233] width 684 height 14
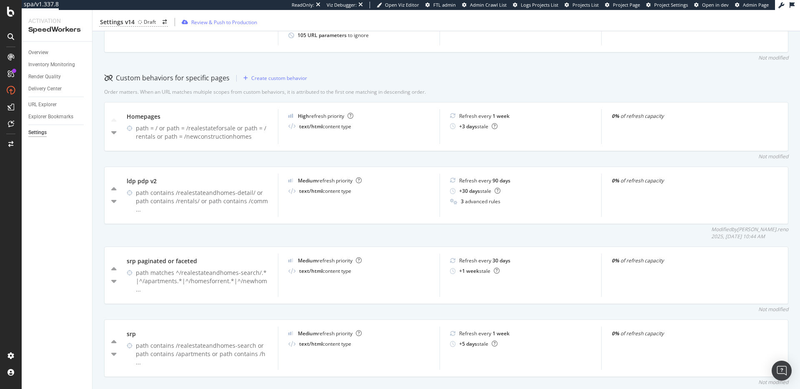
click at [386, 237] on div "Modified by dan.reno 2025, Sep. 2nd 10:44 AM" at bounding box center [446, 233] width 684 height 14
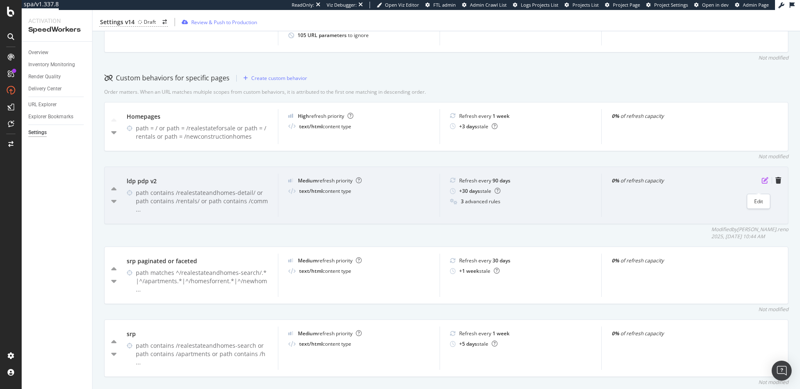
click at [386, 184] on icon "pen-to-square" at bounding box center [765, 180] width 7 height 7
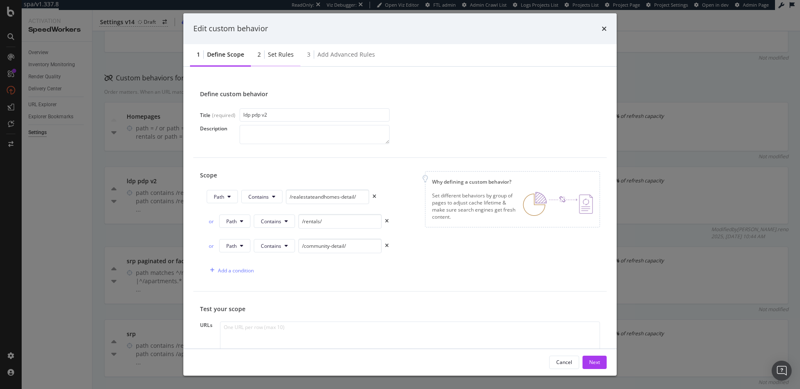
click at [278, 57] on div "Set rules" at bounding box center [281, 54] width 26 height 8
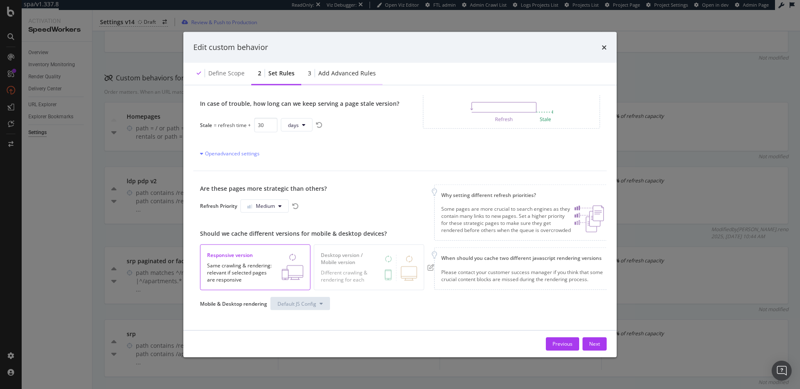
scroll to position [65, 0]
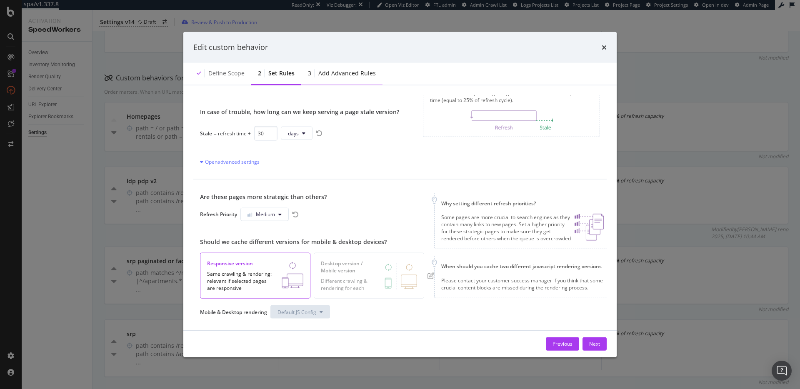
click at [342, 70] on div "Add advanced rules" at bounding box center [347, 73] width 58 height 8
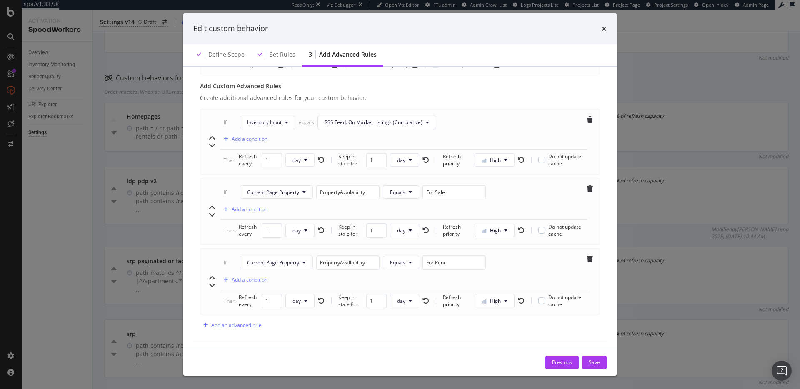
scroll to position [308, 0]
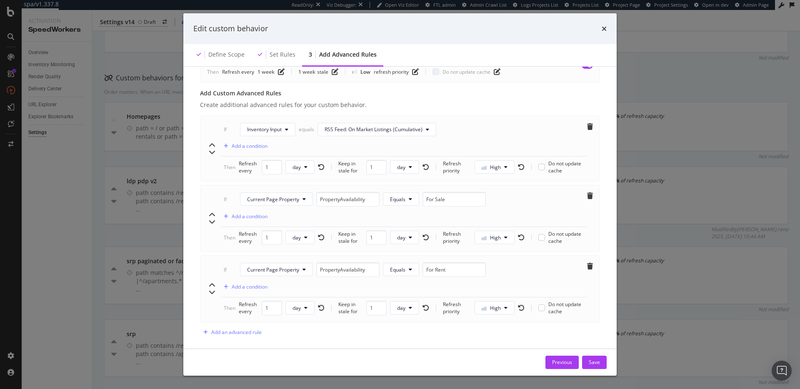
click at [386, 273] on div "If Current Page Property PropertyAvailability Equals For Rent Add a condition" at bounding box center [403, 280] width 367 height 35
click at [386, 265] on div "If Current Page Property PropertyAvailability Equals For Rent Add a condition" at bounding box center [403, 276] width 367 height 35
click at [386, 28] on icon "times" at bounding box center [604, 28] width 5 height 7
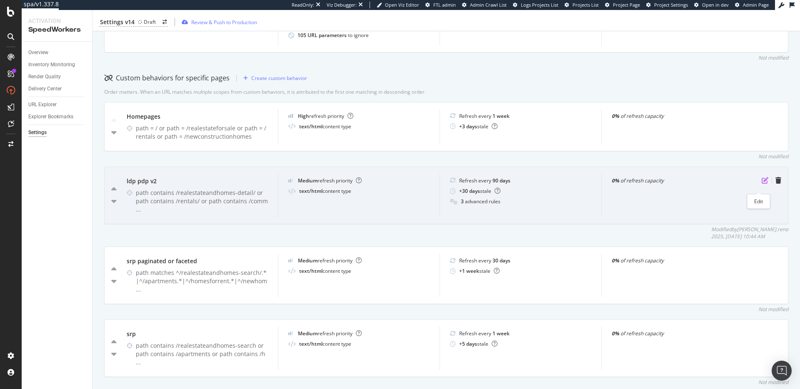
click at [386, 184] on icon "pen-to-square" at bounding box center [765, 180] width 7 height 7
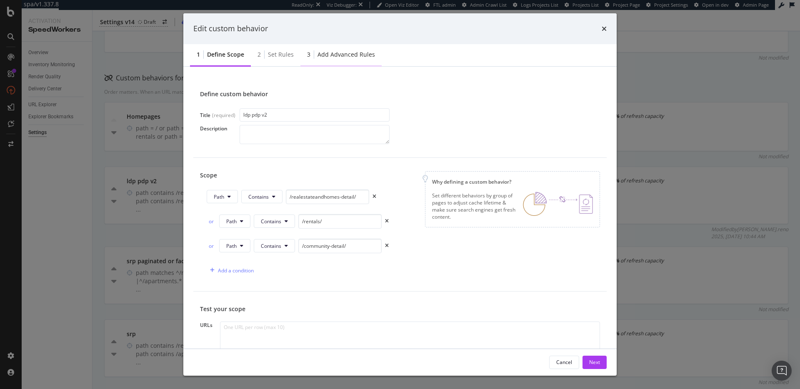
click at [347, 58] on div "3 Add advanced rules" at bounding box center [341, 55] width 81 height 23
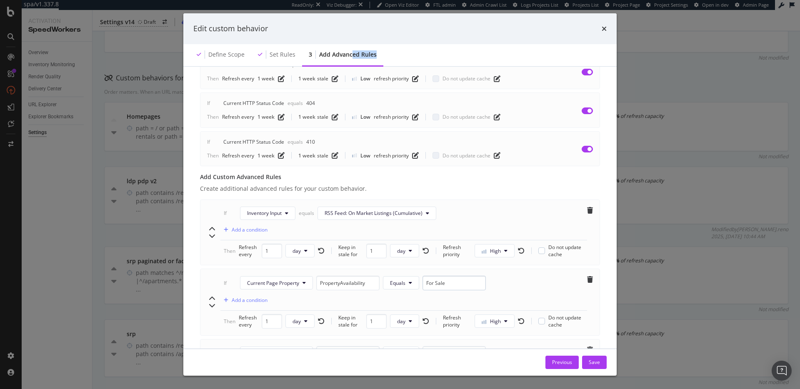
scroll to position [319, 0]
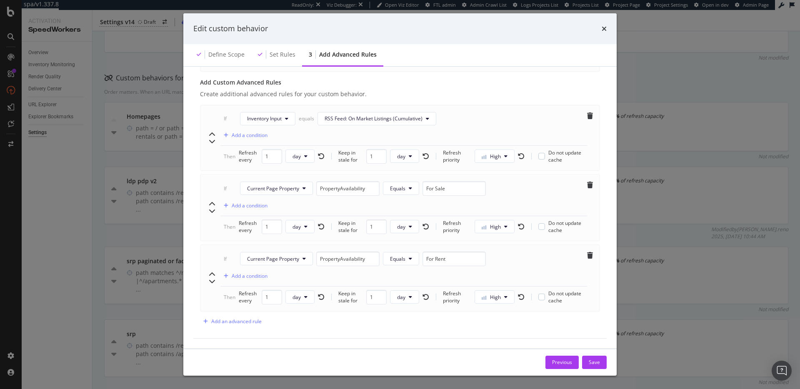
click at [386, 80] on div "Edit custom behavior Define scope Set rules 3 Add advanced rules Advanced rules…" at bounding box center [400, 194] width 800 height 389
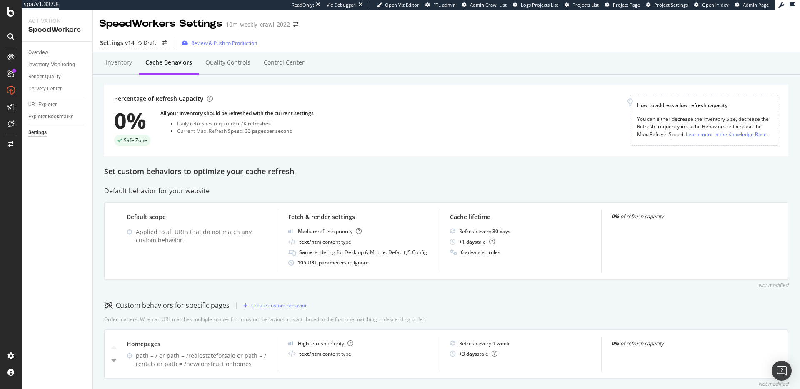
scroll to position [173, 0]
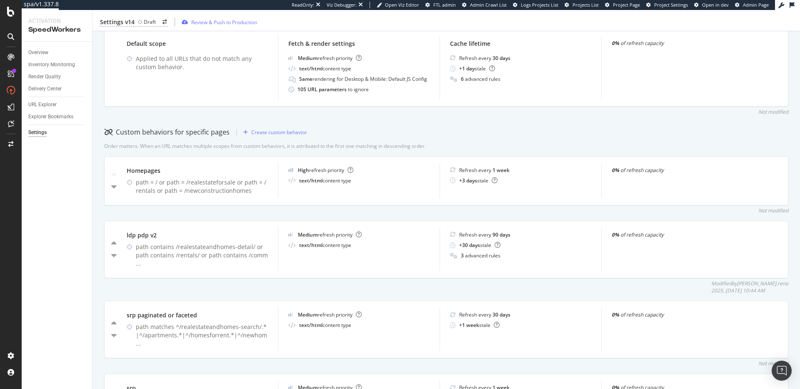
click at [354, 149] on div "Order matters. When an URL matches multiple scopes from custom behaviors, it is…" at bounding box center [265, 146] width 322 height 7
click at [353, 150] on div "Order matters. When an URL matches multiple scopes from custom behaviors, it is…" at bounding box center [265, 146] width 322 height 7
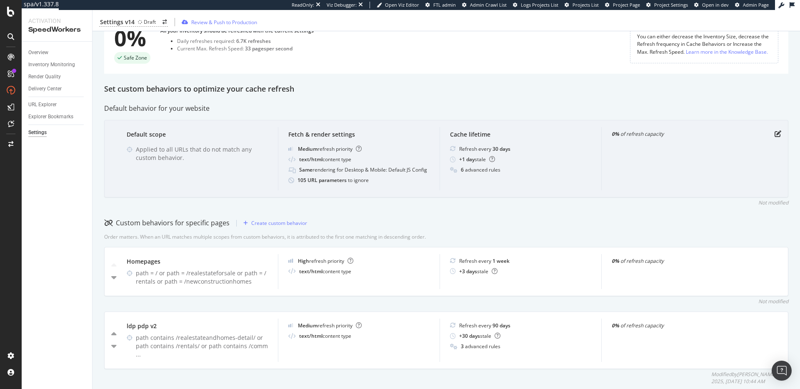
scroll to position [0, 0]
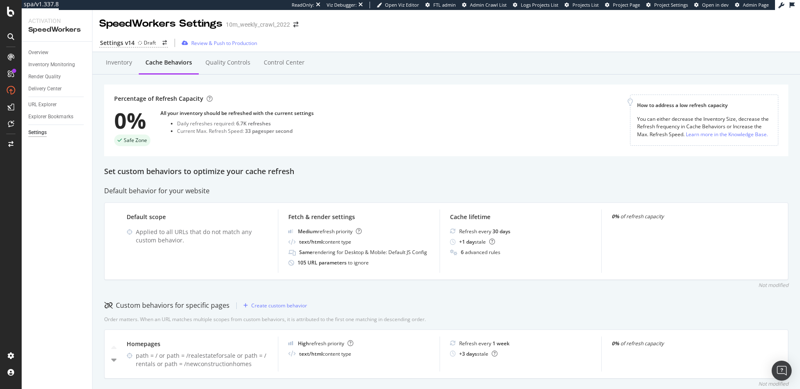
click at [386, 117] on div "Percentage of Refresh Capacity 0% Safe Zone All your inventory should be refres…" at bounding box center [372, 121] width 516 height 52
click at [386, 127] on div "Percentage of Refresh Capacity 0% Safe Zone All your inventory should be refres…" at bounding box center [372, 121] width 516 height 52
